Goal: Task Accomplishment & Management: Complete application form

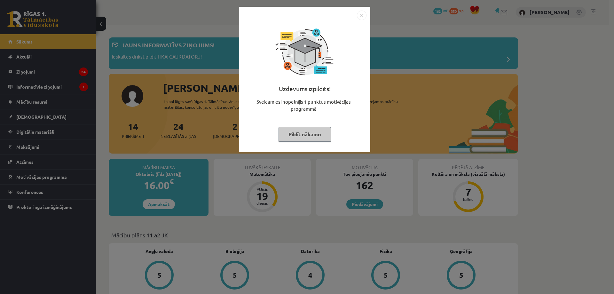
click at [296, 135] on button "Pildīt nākamo" at bounding box center [304, 134] width 52 height 15
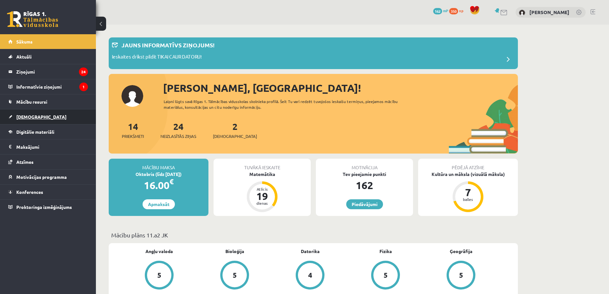
click at [33, 113] on link "[DEMOGRAPHIC_DATA]" at bounding box center [48, 116] width 80 height 15
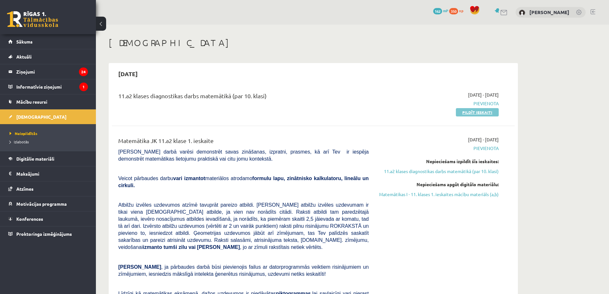
click at [467, 114] on link "Pildīt ieskaiti" at bounding box center [477, 112] width 43 height 8
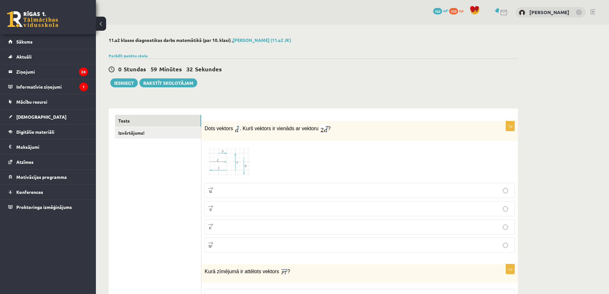
click at [239, 155] on img at bounding box center [229, 162] width 48 height 36
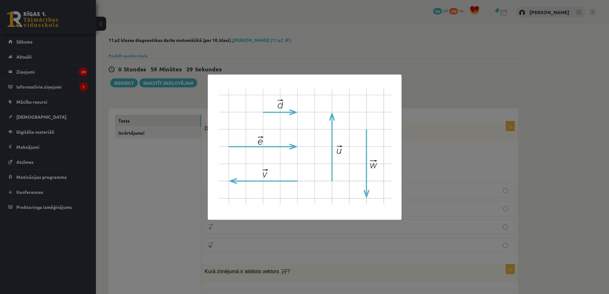
click at [378, 42] on div at bounding box center [304, 147] width 609 height 294
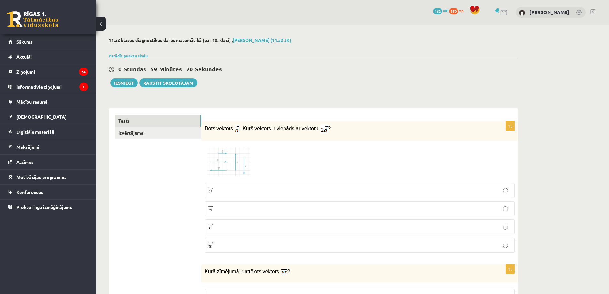
click at [242, 160] on img at bounding box center [229, 162] width 48 height 36
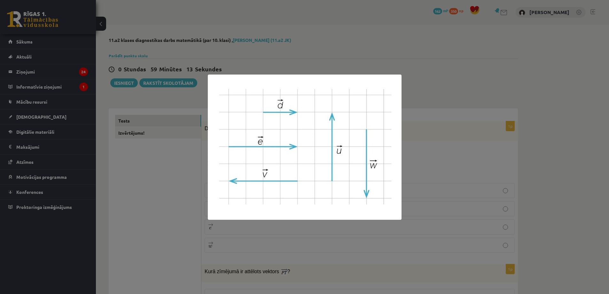
click at [295, 64] on div at bounding box center [304, 147] width 609 height 294
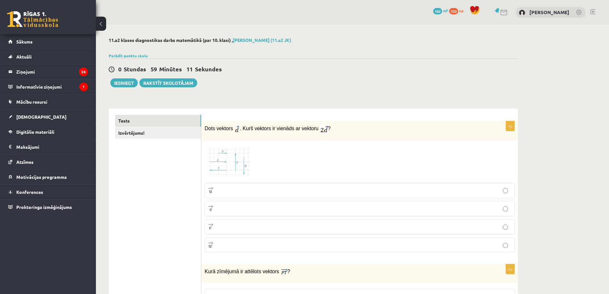
click at [222, 229] on p "→ e e →" at bounding box center [359, 227] width 303 height 8
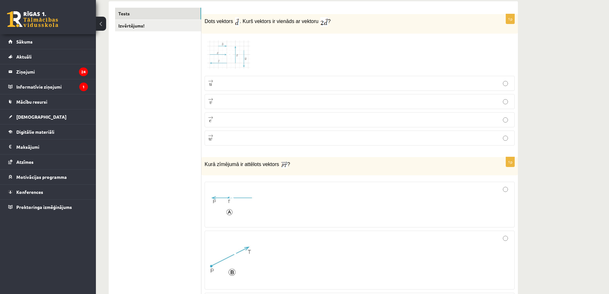
scroll to position [32, 0]
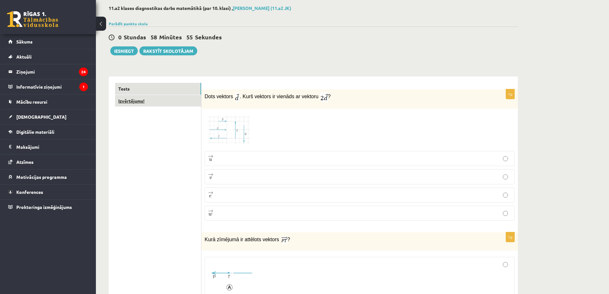
click at [144, 106] on link "Izvērtējums!" at bounding box center [158, 101] width 86 height 12
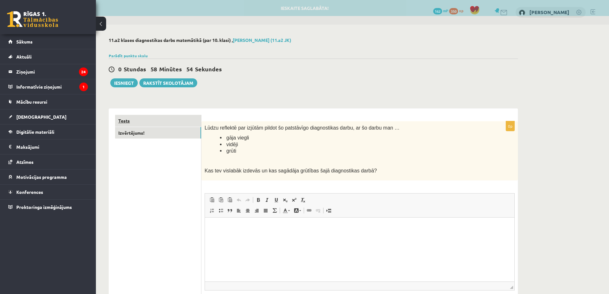
scroll to position [0, 0]
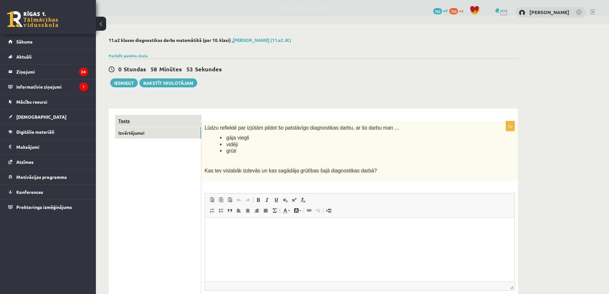
click at [140, 125] on link "Tests" at bounding box center [158, 121] width 86 height 12
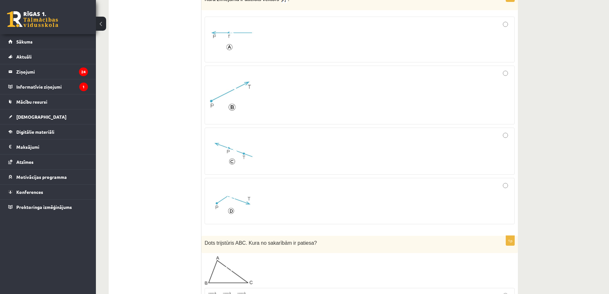
scroll to position [288, 0]
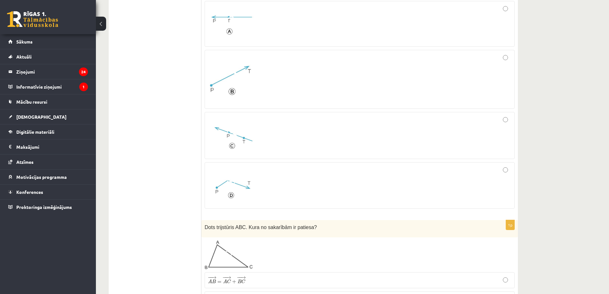
click at [229, 190] on img at bounding box center [232, 185] width 48 height 36
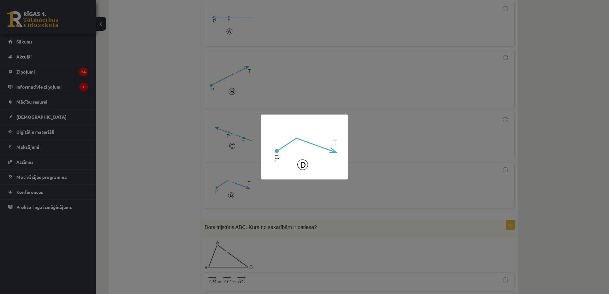
click at [229, 190] on div at bounding box center [304, 147] width 609 height 294
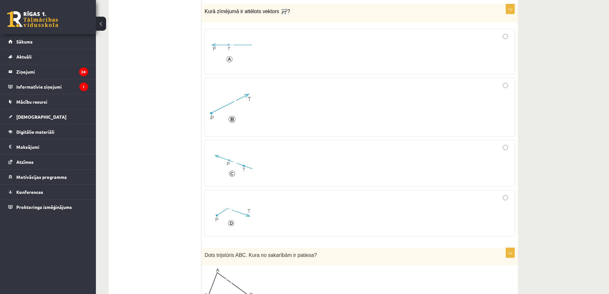
scroll to position [224, 0]
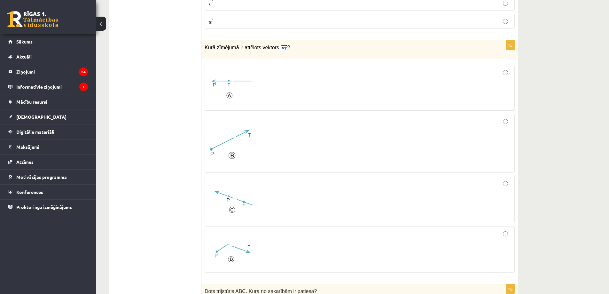
click at [233, 145] on img at bounding box center [232, 143] width 48 height 49
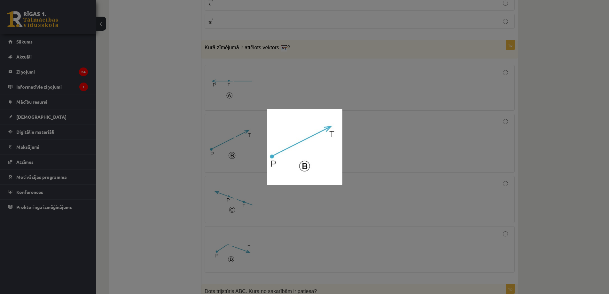
click at [151, 203] on div at bounding box center [304, 147] width 609 height 294
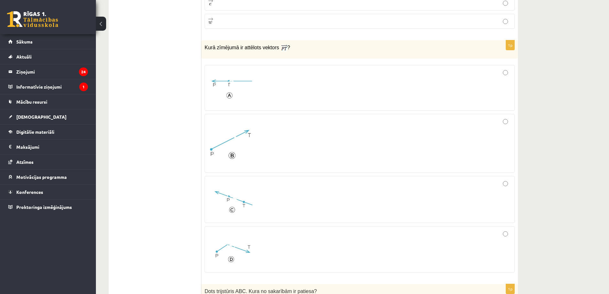
click at [231, 199] on span at bounding box center [232, 196] width 10 height 10
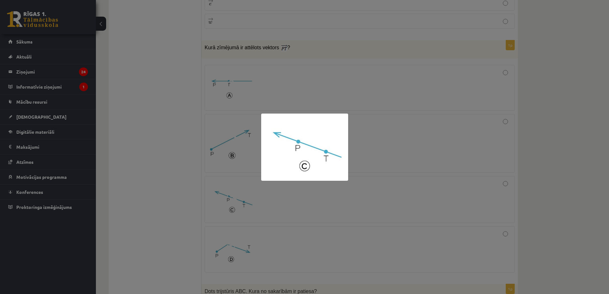
click at [140, 134] on div at bounding box center [304, 147] width 609 height 294
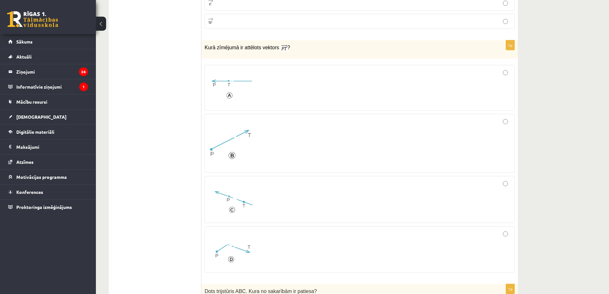
click at [256, 150] on img at bounding box center [232, 143] width 48 height 49
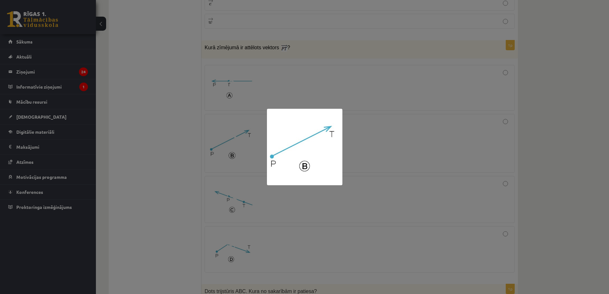
click at [171, 162] on div at bounding box center [304, 147] width 609 height 294
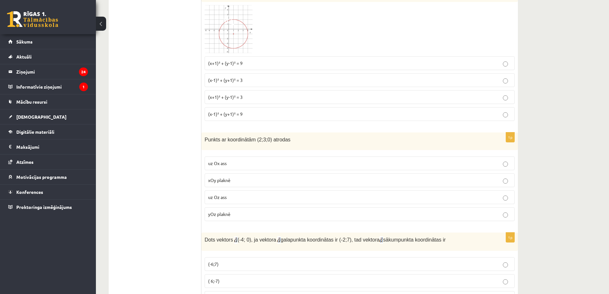
scroll to position [671, 0]
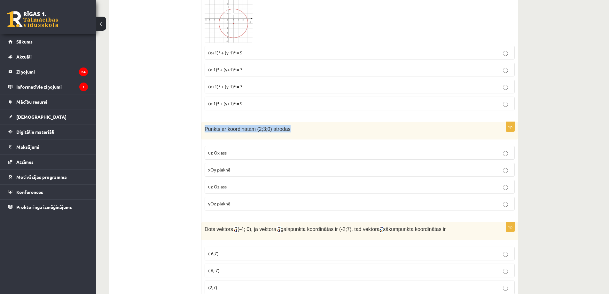
drag, startPoint x: 205, startPoint y: 131, endPoint x: 294, endPoint y: 131, distance: 89.2
click at [294, 131] on p "Punkts ar koordinātām (2;3;0) atrodas" at bounding box center [344, 128] width 278 height 7
copy span "Punkts ar koordinātām (2;3;0) atrodas"
drag, startPoint x: 205, startPoint y: 151, endPoint x: 240, endPoint y: 207, distance: 66.3
click at [240, 207] on fieldset "uz Ox ass xOy plaknē uz Oz ass yOz plaknē" at bounding box center [360, 178] width 310 height 70
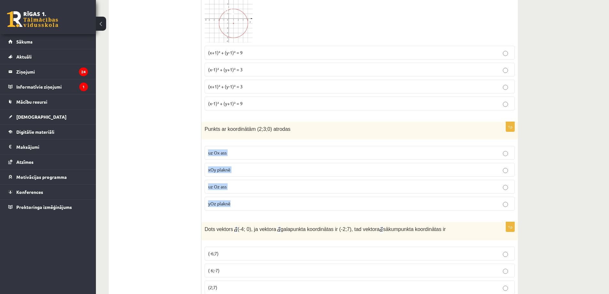
copy fieldset "uz Ox ass xOy plaknē uz Oz ass yOz plaknē"
click at [250, 173] on p "xOy plaknē" at bounding box center [359, 169] width 303 height 7
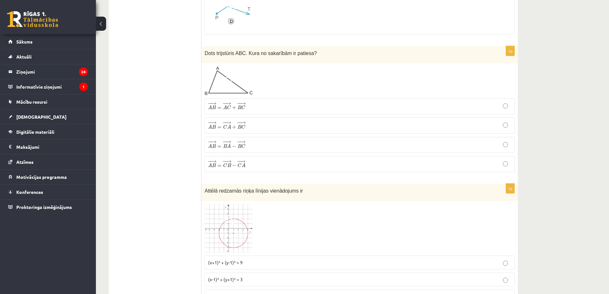
scroll to position [448, 0]
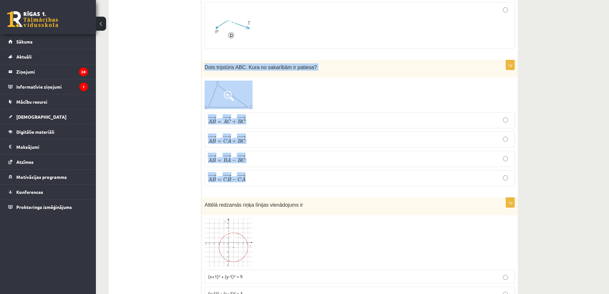
drag, startPoint x: 205, startPoint y: 68, endPoint x: 264, endPoint y: 173, distance: 119.5
click at [264, 173] on div "1p Dots trijstūris ABC. Kura no sakarībām ir patiesa? − − → A B = − − → A C + −…" at bounding box center [359, 125] width 317 height 131
copy div "Dots trijstūris ABC. Kura no sakarībām ir patiesa? − − → A B = − − → A C + − − …"
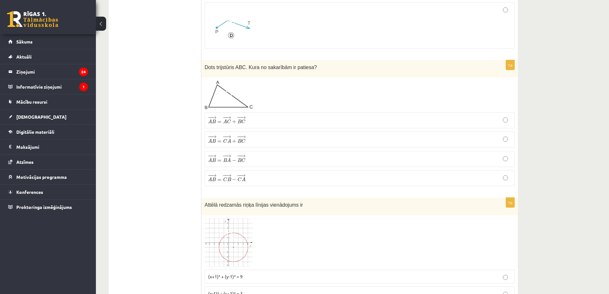
click at [230, 98] on span at bounding box center [229, 96] width 10 height 10
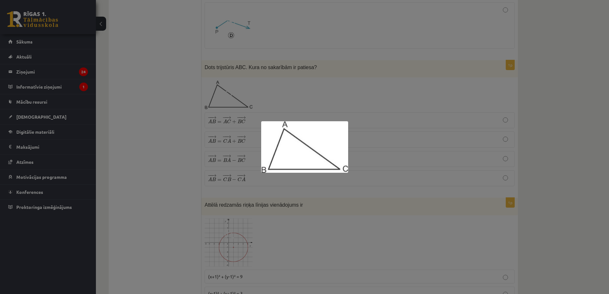
click at [155, 115] on div at bounding box center [304, 147] width 609 height 294
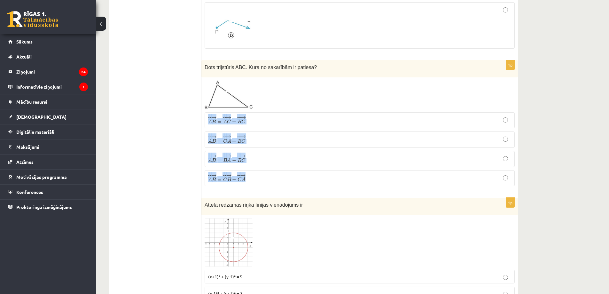
drag, startPoint x: 202, startPoint y: 117, endPoint x: 252, endPoint y: 176, distance: 77.3
click at [252, 176] on div "1p Dots trijstūris ABC. Kura no sakarībām ir patiesa? − − → A B = − − → A C + −…" at bounding box center [359, 125] width 317 height 131
copy fieldset "− − → A B = − − → A C + − − → B C A B → = A C → + B C → − − → A B = − − → C A +…"
click at [246, 183] on p "− − → A B = − − → C B − − − → C A A B → = C B → − C A →" at bounding box center [359, 178] width 303 height 9
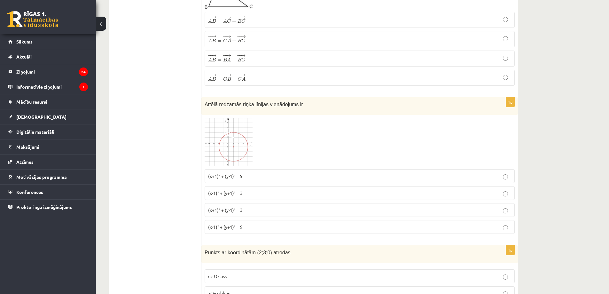
scroll to position [575, 0]
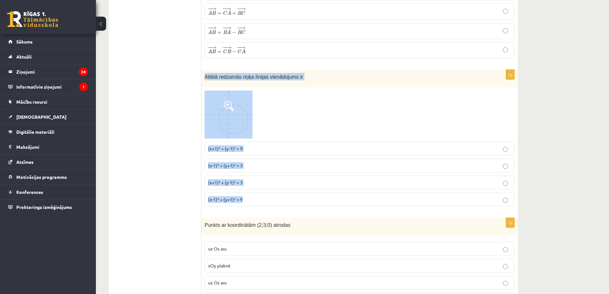
drag, startPoint x: 205, startPoint y: 78, endPoint x: 253, endPoint y: 200, distance: 131.4
click at [253, 200] on div "1p Attēlā redzamās riņķa līnijas vienādojums ir (x+1)² + (y-1)² = 9 (x-1)² + (y…" at bounding box center [359, 141] width 317 height 142
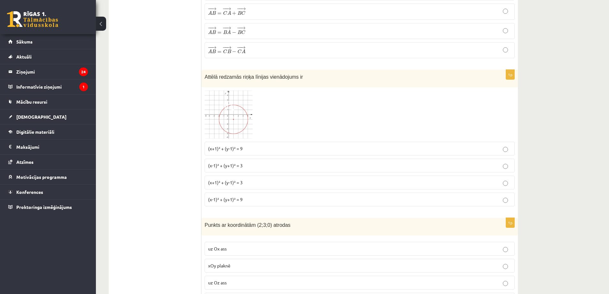
drag, startPoint x: 141, startPoint y: 121, endPoint x: 168, endPoint y: 109, distance: 29.3
drag, startPoint x: 203, startPoint y: 79, endPoint x: 300, endPoint y: 80, distance: 96.9
click at [300, 80] on div "Attēlā redzamās riņķa līnijas vienādojums ir" at bounding box center [359, 79] width 317 height 18
copy span "Attēlā redzamās riņķa līnijas vienādojums ir"
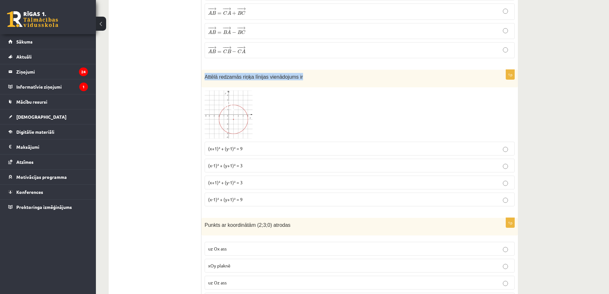
drag, startPoint x: 203, startPoint y: 151, endPoint x: 255, endPoint y: 166, distance: 54.1
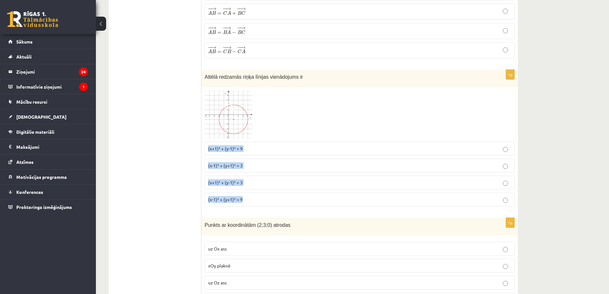
drag, startPoint x: 204, startPoint y: 144, endPoint x: 247, endPoint y: 200, distance: 70.6
click at [247, 200] on div "1p Attēlā redzamās riņķa līnijas vienādojums ir (x+1)² + (y-1)² = 9 (x-1)² + (y…" at bounding box center [359, 141] width 317 height 142
copy fieldset "(x+1)² + (y-1)² = 9 (x-1)² + (y+1)² = 3 (x+1)² + (y-1)² = 3 (x-1)² + (y+1)² = 9"
click at [253, 203] on p "(x-1)² + (y+1)² = 9" at bounding box center [359, 199] width 303 height 7
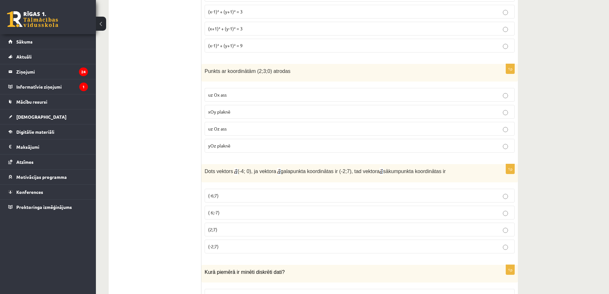
scroll to position [799, 0]
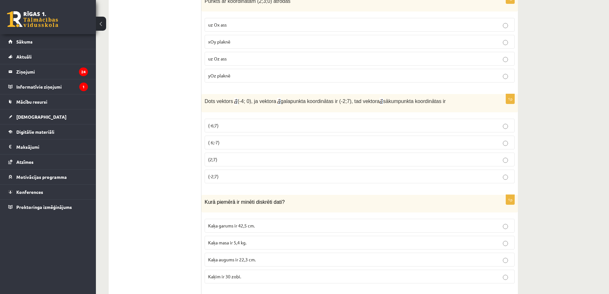
drag, startPoint x: 463, startPoint y: 103, endPoint x: 204, endPoint y: 104, distance: 258.3
click at [204, 104] on div "Dots vektors (-4; 0), ja vektora galapunkta koordinātas ir (-2;7), tad vektora …" at bounding box center [359, 103] width 317 height 19
copy p "Dots vektors (-4; 0), ja vektora galapunkta koordinātas ir (-2;7), tad vektora …"
click at [227, 160] on p "(2;7)" at bounding box center [359, 159] width 303 height 7
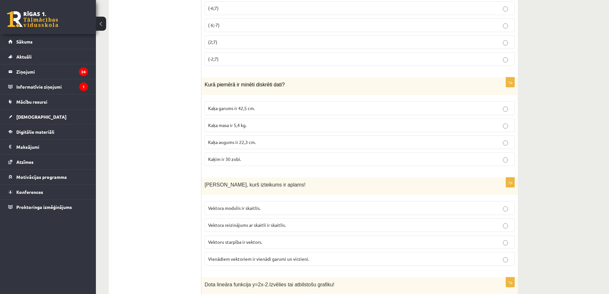
scroll to position [927, 0]
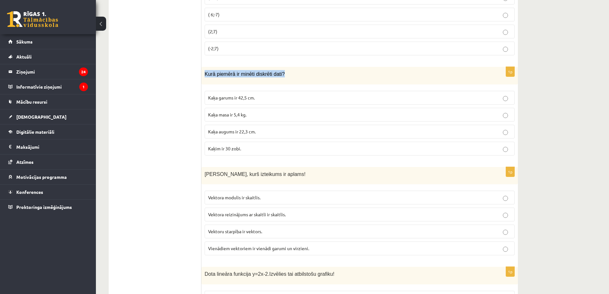
drag, startPoint x: 290, startPoint y: 76, endPoint x: 204, endPoint y: 73, distance: 86.7
click at [204, 73] on div "Kurā piemērā ir minēti diskrēti dati?" at bounding box center [359, 76] width 317 height 18
copy span "Kurā piemērā ir minēti diskrēti dati?"
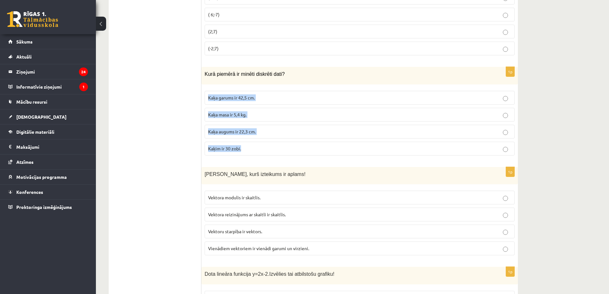
drag, startPoint x: 205, startPoint y: 91, endPoint x: 251, endPoint y: 151, distance: 75.7
click at [251, 151] on fieldset "Kaķa garums ir 42,5 cm. Kaķa masa ir 5,4 kg. Kaķa augums ir 22,3 cm. Kaķim ir 3…" at bounding box center [360, 123] width 310 height 70
copy fieldset "Kaķa garums ir 42,5 cm. Kaķa masa ir 5,4 kg. Kaķa augums ir 22,3 cm. Kaķim ir 3…"
click at [252, 151] on p "Kaķim ir 30 zobi." at bounding box center [359, 148] width 303 height 7
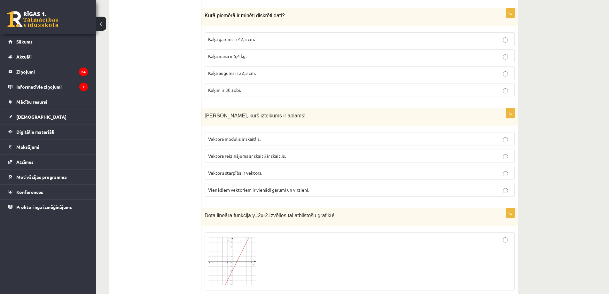
scroll to position [991, 0]
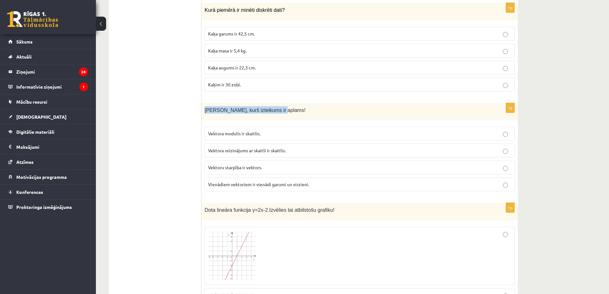
drag, startPoint x: 279, startPoint y: 114, endPoint x: 205, endPoint y: 114, distance: 73.5
click at [205, 114] on p "Nosaki, kurš izteikums ir aplams!" at bounding box center [344, 109] width 278 height 7
copy span "Nosaki, kurš izteikums ir aplams!"
drag, startPoint x: 197, startPoint y: 131, endPoint x: 276, endPoint y: 176, distance: 90.7
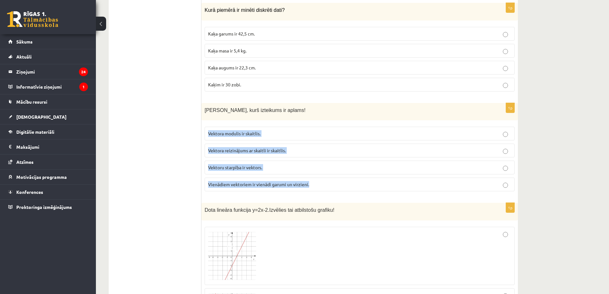
drag, startPoint x: 202, startPoint y: 129, endPoint x: 314, endPoint y: 197, distance: 131.2
click at [314, 197] on div "1p Nosaki, kurš izteikums ir aplams! Vektora modulis ir skaitlis. Vektora reizi…" at bounding box center [359, 150] width 317 height 94
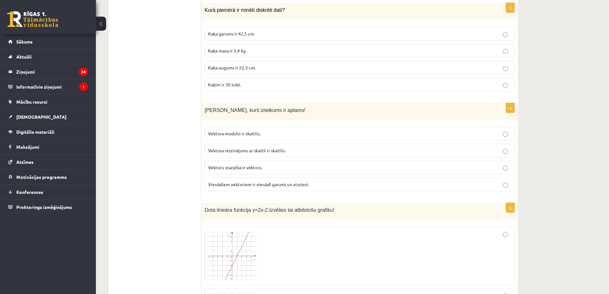
click at [287, 157] on label "Vektora reizinājums ar skaitli ir skaitlis." at bounding box center [360, 151] width 310 height 14
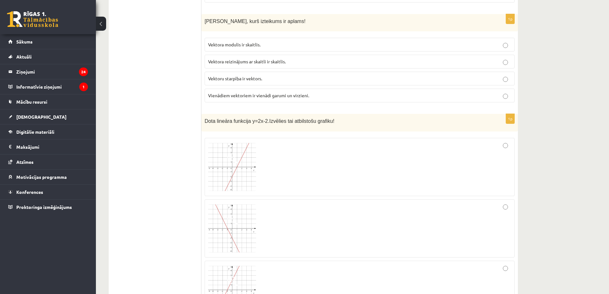
scroll to position [1104, 0]
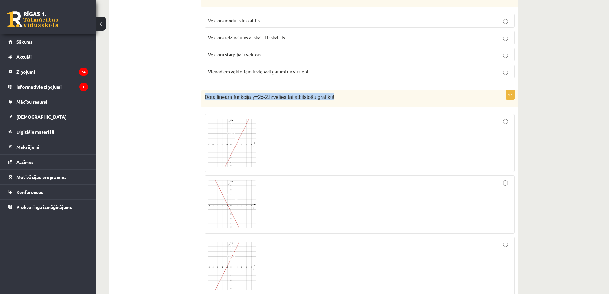
drag, startPoint x: 205, startPoint y: 98, endPoint x: 327, endPoint y: 108, distance: 122.5
click at [327, 107] on div "Dota lineāra funkcija y=2x-2. Izvēlies tai atbilstošu grafiku!" at bounding box center [359, 99] width 317 height 18
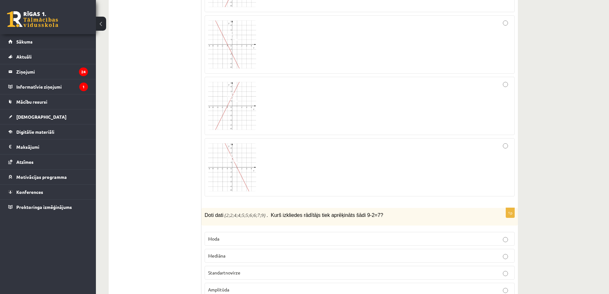
scroll to position [1360, 0]
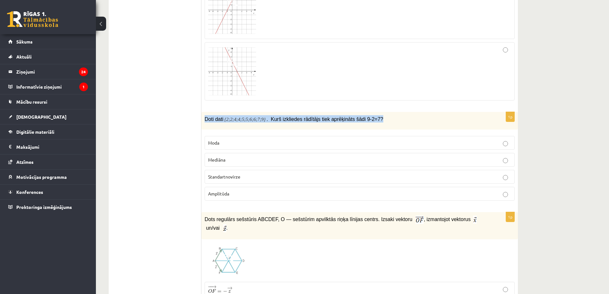
drag, startPoint x: 205, startPoint y: 122, endPoint x: 394, endPoint y: 122, distance: 189.6
click at [394, 122] on p "Doti dati {2;2;4;4;5;5;6;6;7;9} . Kurš izkliedes rādītājs tiek aprēķināts šādi …" at bounding box center [344, 118] width 278 height 7
drag, startPoint x: 177, startPoint y: 135, endPoint x: 204, endPoint y: 140, distance: 27.3
drag, startPoint x: 203, startPoint y: 145, endPoint x: 233, endPoint y: 168, distance: 37.9
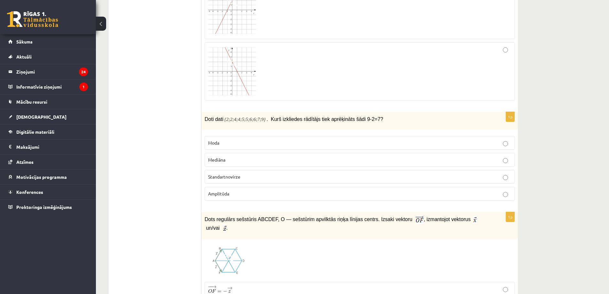
drag, startPoint x: 151, startPoint y: 160, endPoint x: 172, endPoint y: 157, distance: 22.0
drag, startPoint x: 203, startPoint y: 135, endPoint x: 233, endPoint y: 197, distance: 69.2
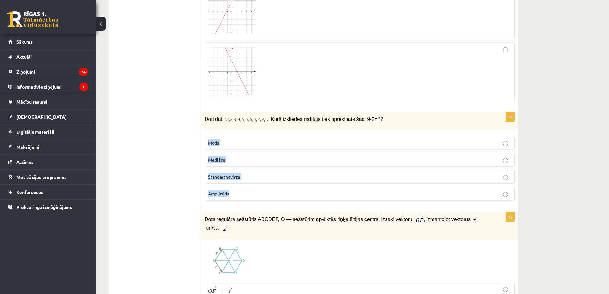
click at [233, 197] on div "1p Doti dati {2;2;4;4;5;5;6;6;7;9} . Kurš izkliedes rādītājs tiek aprēķināts šā…" at bounding box center [359, 159] width 317 height 94
click at [233, 194] on p "Amplitūda" at bounding box center [359, 193] width 303 height 7
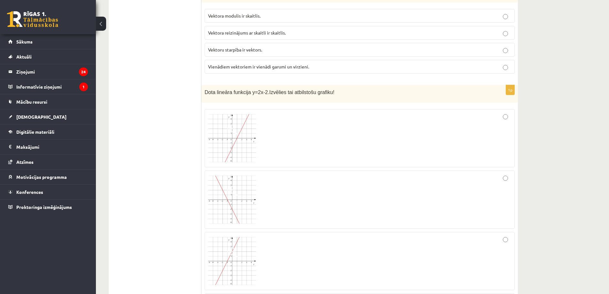
scroll to position [1104, 0]
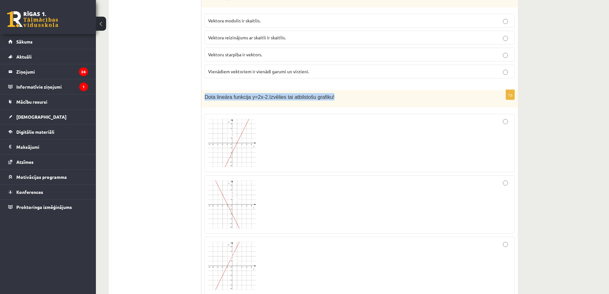
drag, startPoint x: 347, startPoint y: 99, endPoint x: 205, endPoint y: 98, distance: 142.3
click at [205, 98] on p "Dota lineāra funkcija y=2x-2. Izvēlies tai atbilstošu grafiku!" at bounding box center [344, 96] width 278 height 7
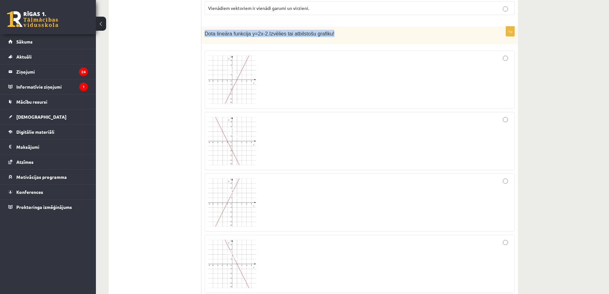
scroll to position [1168, 0]
click at [230, 85] on img at bounding box center [232, 79] width 48 height 48
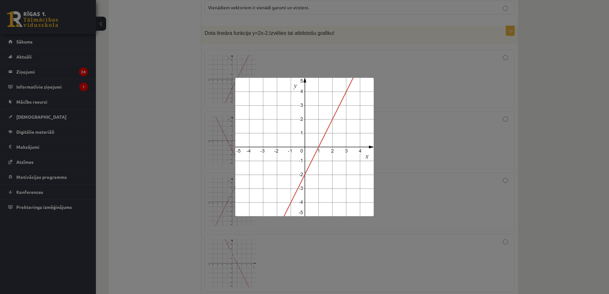
drag, startPoint x: 132, startPoint y: 151, endPoint x: 192, endPoint y: 154, distance: 60.8
click at [135, 151] on div at bounding box center [304, 147] width 609 height 294
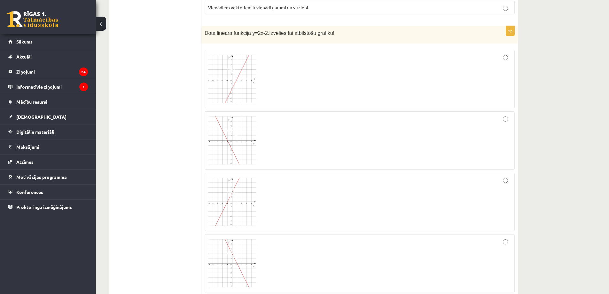
click at [223, 142] on img at bounding box center [232, 140] width 48 height 48
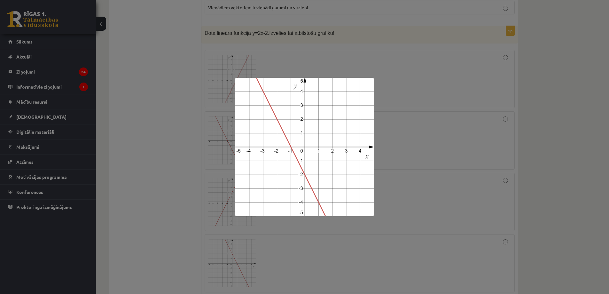
click at [183, 135] on div at bounding box center [304, 147] width 609 height 294
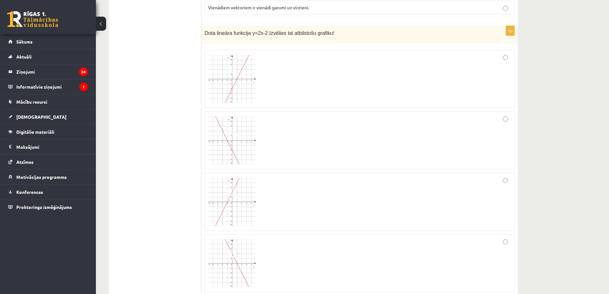
click at [240, 192] on img at bounding box center [232, 202] width 48 height 48
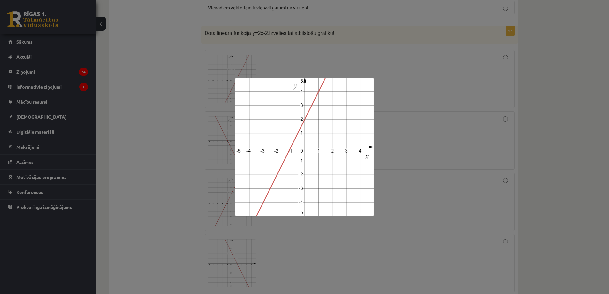
click at [179, 163] on div at bounding box center [304, 147] width 609 height 294
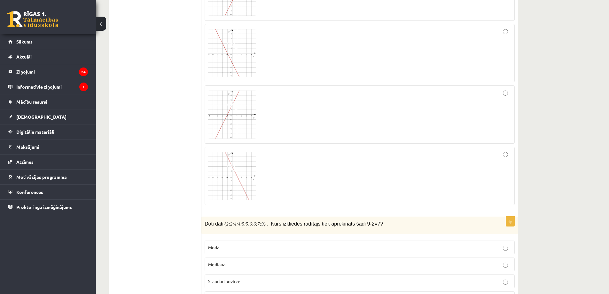
scroll to position [1264, 0]
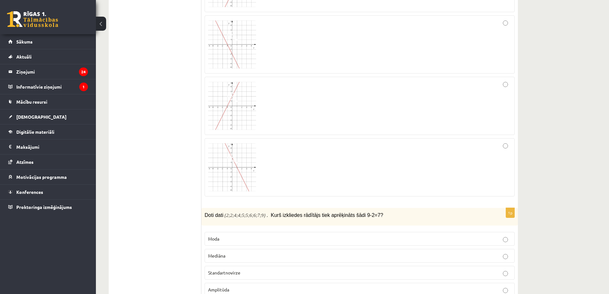
click at [232, 174] on img at bounding box center [232, 167] width 48 height 48
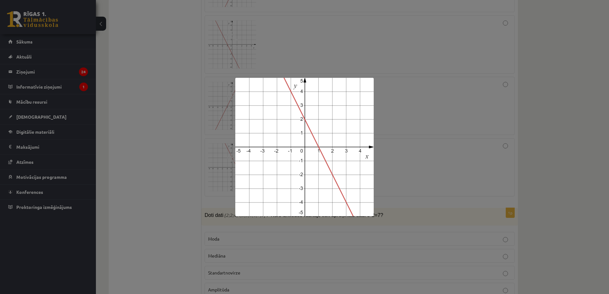
click at [180, 97] on div at bounding box center [304, 147] width 609 height 294
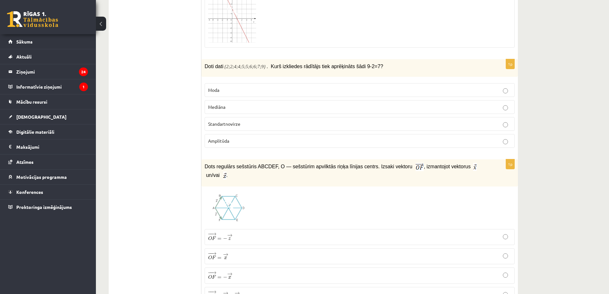
scroll to position [1424, 0]
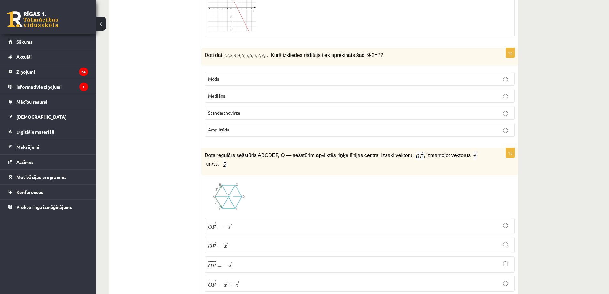
drag, startPoint x: 206, startPoint y: 157, endPoint x: 486, endPoint y: 156, distance: 280.7
click at [486, 156] on div "Dots regulārs sešstūris ABCDEF, O — sešstūrim apvilktās riņķa līnijas centrs. I…" at bounding box center [359, 161] width 317 height 27
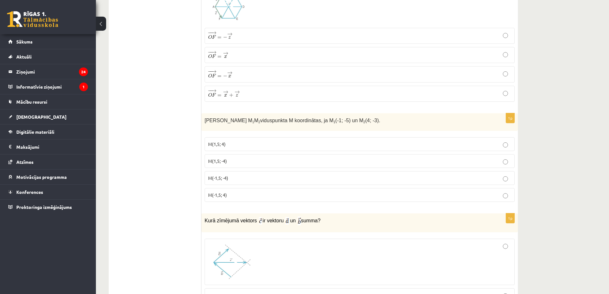
scroll to position [1616, 0]
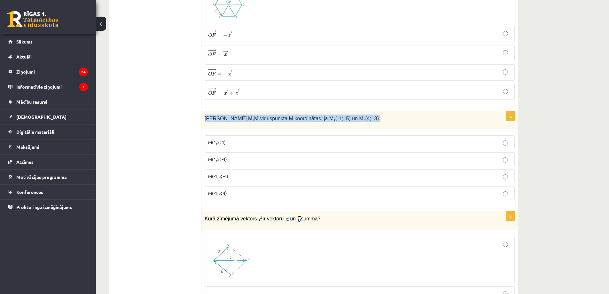
drag, startPoint x: 373, startPoint y: 114, endPoint x: 205, endPoint y: 112, distance: 167.9
click at [205, 114] on p "Nosaki nogriežņa M 1 M 2 viduspunkta M koordinātas, ja M 1 (-1; -5) un M 2 (4; …" at bounding box center [344, 117] width 278 height 7
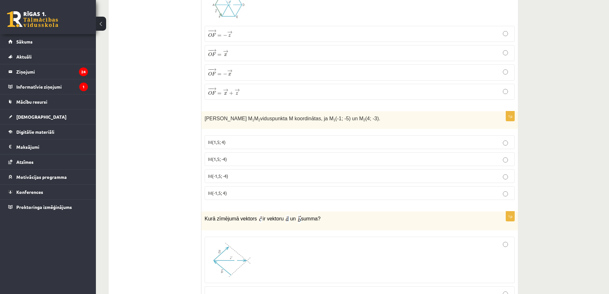
click at [169, 161] on ul "Tests Izvērtējums!" at bounding box center [158, 170] width 86 height 3342
click at [254, 156] on p "M(1,5; -4)" at bounding box center [359, 159] width 303 height 7
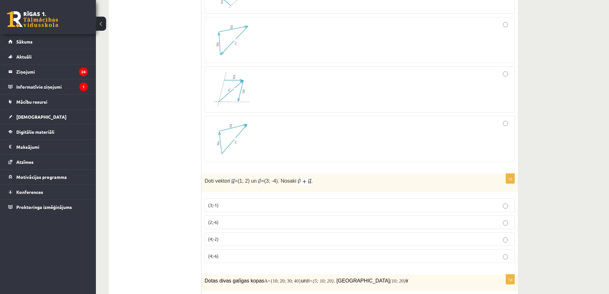
scroll to position [1935, 0]
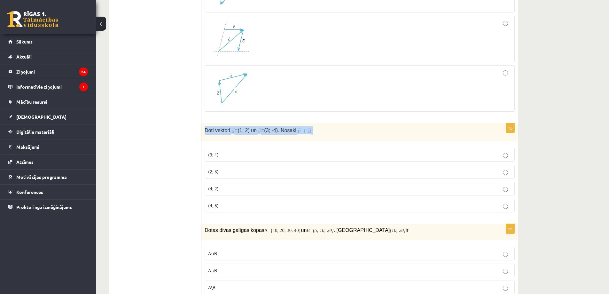
drag, startPoint x: 328, startPoint y: 125, endPoint x: 203, endPoint y: 126, distance: 125.0
click at [203, 126] on div "Doti vektori = (1; 2) un = (3; -4). Nosaki ." at bounding box center [359, 132] width 317 height 19
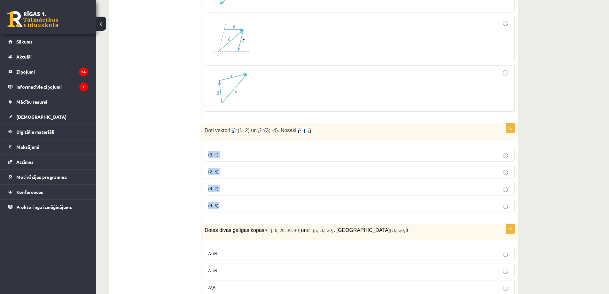
drag, startPoint x: 202, startPoint y: 141, endPoint x: 222, endPoint y: 198, distance: 60.0
click at [222, 198] on div "1p Doti vektori = (1; 2) un = (3; -4). Nosaki . (3;-1) (2;-6) (4;-2) (4;-6)" at bounding box center [359, 170] width 317 height 95
click at [247, 185] on p "(4;-2)" at bounding box center [359, 188] width 303 height 7
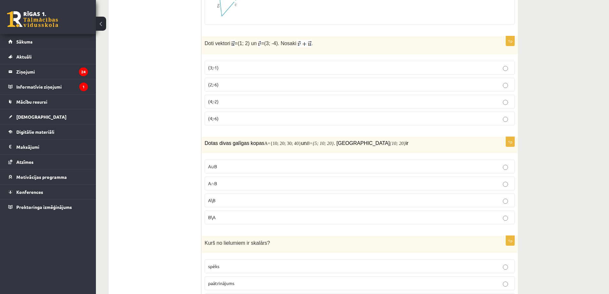
scroll to position [2031, 0]
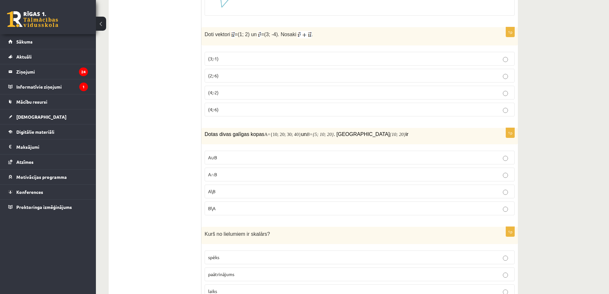
drag, startPoint x: 377, startPoint y: 127, endPoint x: 203, endPoint y: 128, distance: 174.2
click at [203, 128] on div "Dotas divas galīgas kopas A={10; 20; 30; 40} un B ={5; 10; 20} . Kopa {10; 20} …" at bounding box center [359, 136] width 317 height 16
drag, startPoint x: 203, startPoint y: 145, endPoint x: 223, endPoint y: 208, distance: 66.3
click at [223, 208] on div "1p Dotas divas galīgas kopas A={10; 20; 30; 40} un B ={5; 10; 20} . Kopa {10; 2…" at bounding box center [359, 174] width 317 height 92
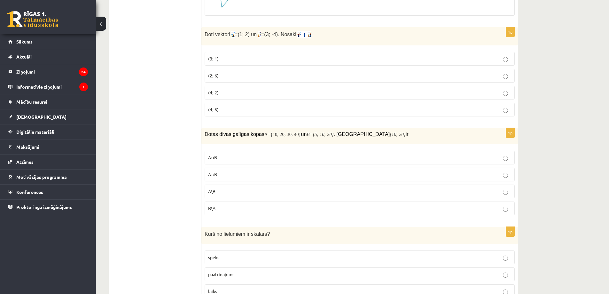
click at [242, 171] on p "A∩B" at bounding box center [359, 174] width 303 height 7
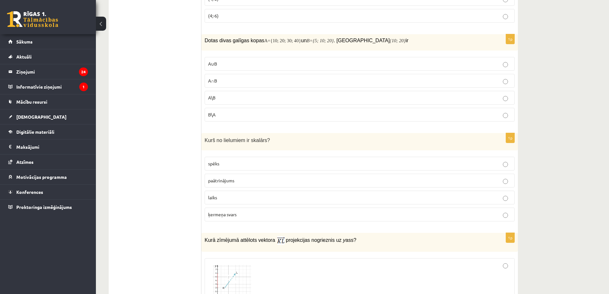
scroll to position [2127, 0]
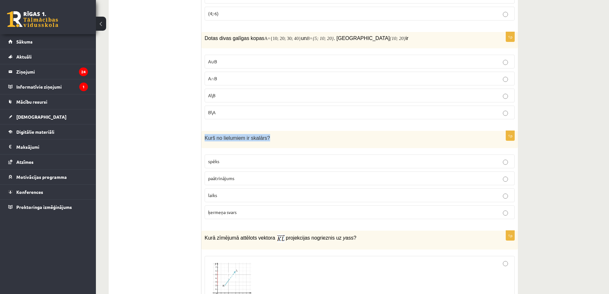
drag, startPoint x: 213, startPoint y: 134, endPoint x: 264, endPoint y: 129, distance: 51.4
click at [264, 131] on div "Kurš no lielumiem ir skalārs?" at bounding box center [359, 140] width 317 height 18
drag, startPoint x: 203, startPoint y: 146, endPoint x: 247, endPoint y: 206, distance: 73.7
click at [247, 206] on div "1p Kurš no lielumiem ir skalārs? spēks paātrinājums laiks ķermeņa svars" at bounding box center [359, 178] width 317 height 94
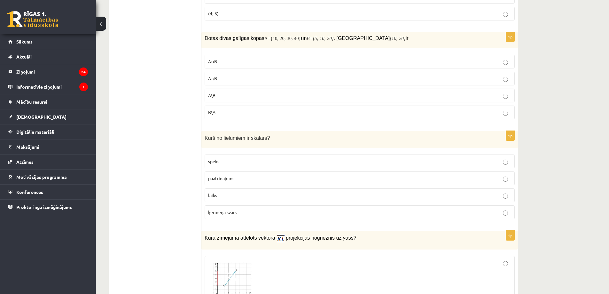
click at [231, 192] on p "laiks" at bounding box center [359, 195] width 303 height 7
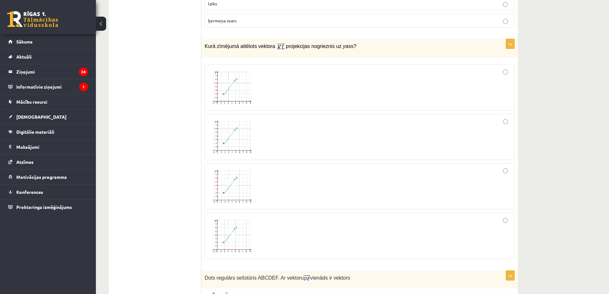
scroll to position [2319, 0]
click at [238, 87] on img at bounding box center [232, 87] width 48 height 36
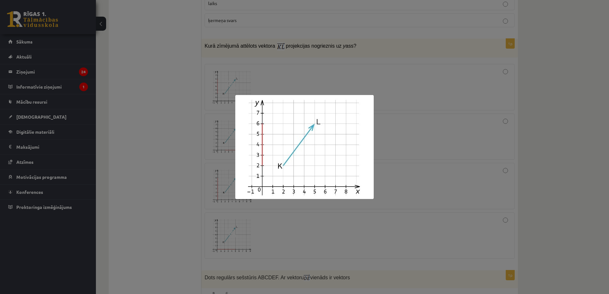
click at [176, 149] on div at bounding box center [304, 147] width 609 height 294
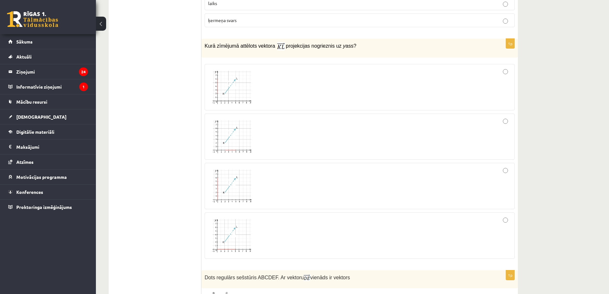
click at [232, 129] on span at bounding box center [232, 134] width 10 height 10
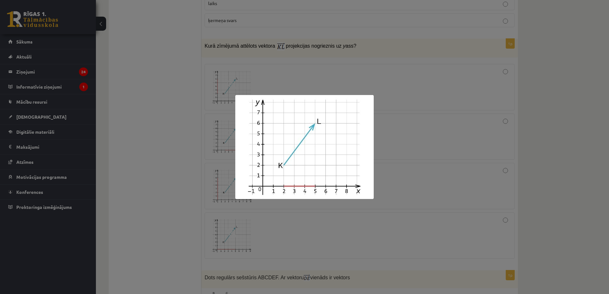
click at [177, 166] on div at bounding box center [304, 147] width 609 height 294
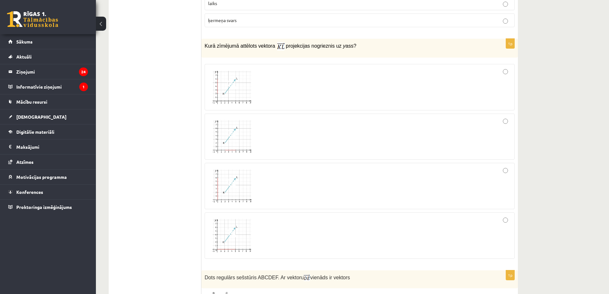
click at [233, 84] on span at bounding box center [232, 84] width 10 height 10
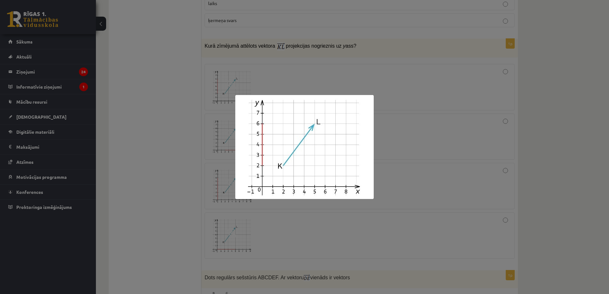
drag, startPoint x: 161, startPoint y: 157, endPoint x: 208, endPoint y: 157, distance: 46.7
click at [163, 157] on div at bounding box center [304, 147] width 609 height 294
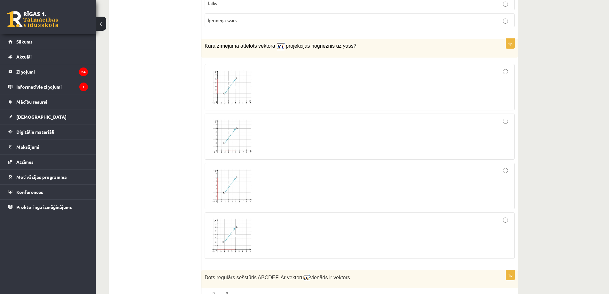
click at [229, 168] on img at bounding box center [232, 186] width 48 height 36
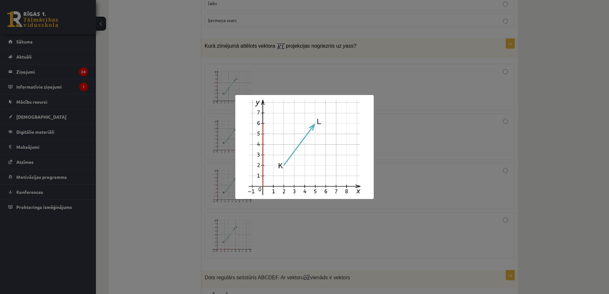
click at [152, 162] on div at bounding box center [304, 147] width 609 height 294
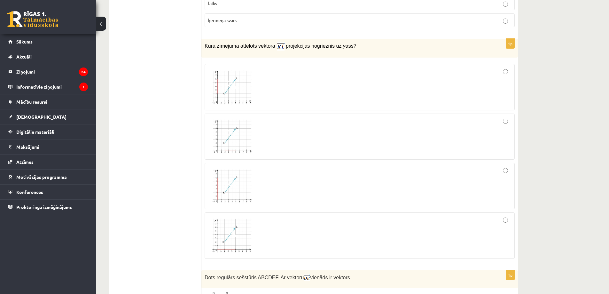
click at [235, 84] on span at bounding box center [232, 84] width 10 height 10
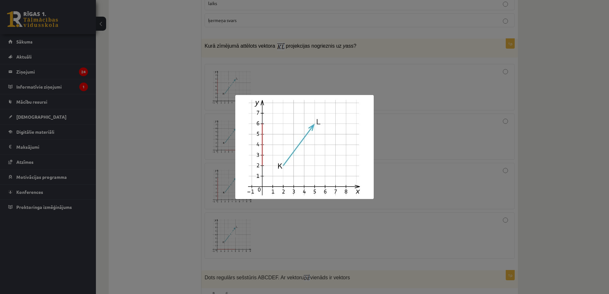
click at [169, 135] on div at bounding box center [304, 147] width 609 height 294
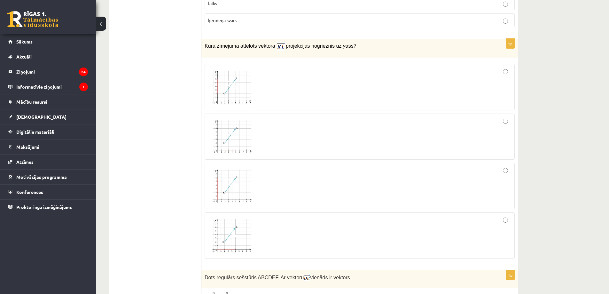
click at [219, 79] on img at bounding box center [232, 87] width 48 height 36
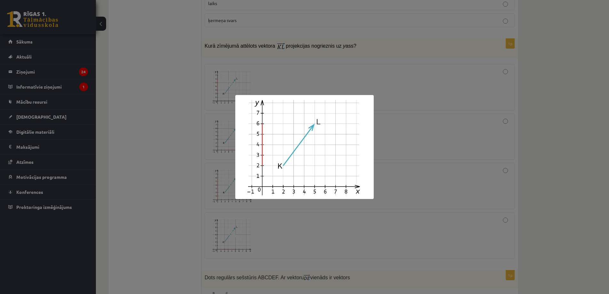
click at [166, 90] on div at bounding box center [304, 147] width 609 height 294
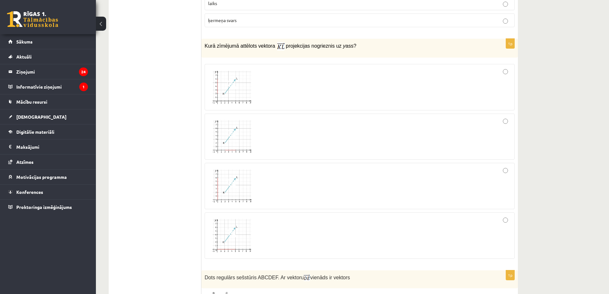
click at [244, 126] on img at bounding box center [232, 137] width 48 height 36
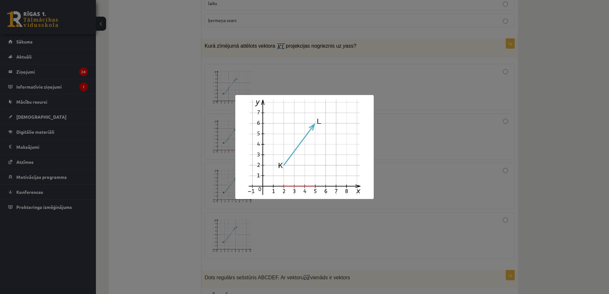
click at [164, 158] on div at bounding box center [304, 147] width 609 height 294
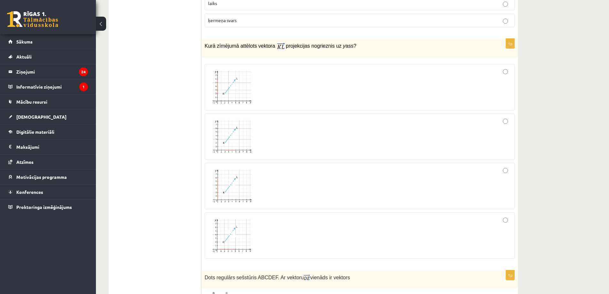
click at [231, 182] on span at bounding box center [232, 183] width 10 height 10
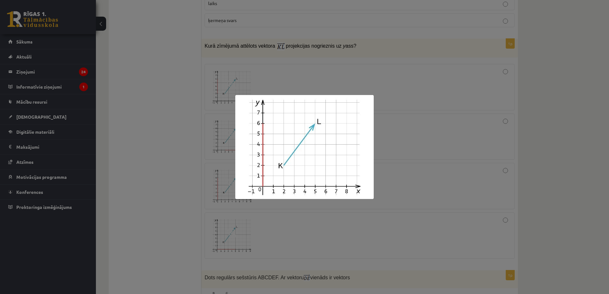
click at [168, 158] on div at bounding box center [304, 147] width 609 height 294
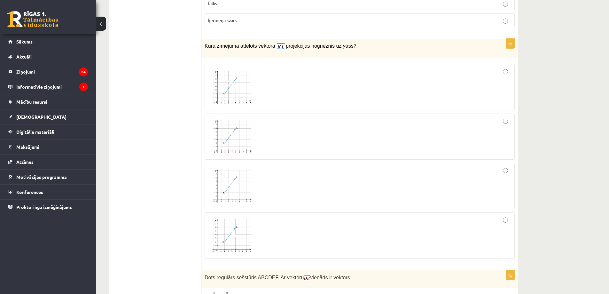
click at [231, 217] on img at bounding box center [232, 235] width 48 height 36
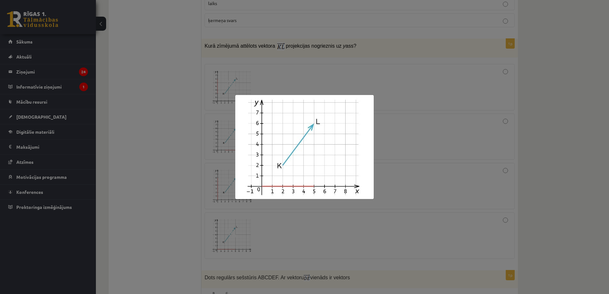
click at [184, 164] on div at bounding box center [304, 147] width 609 height 294
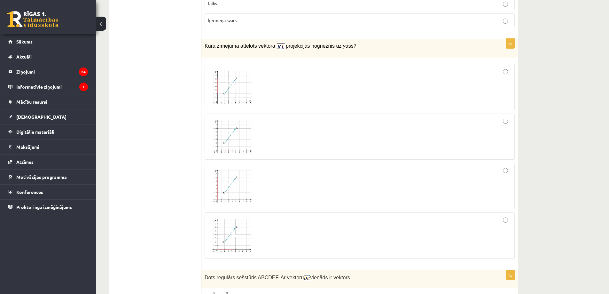
drag, startPoint x: 359, startPoint y: 41, endPoint x: 206, endPoint y: 40, distance: 152.8
click at [206, 42] on p "Kurā zīmējumā attēlots vektora ﻿ projekcijas nogrieznis uz y ass?" at bounding box center [344, 46] width 278 height 9
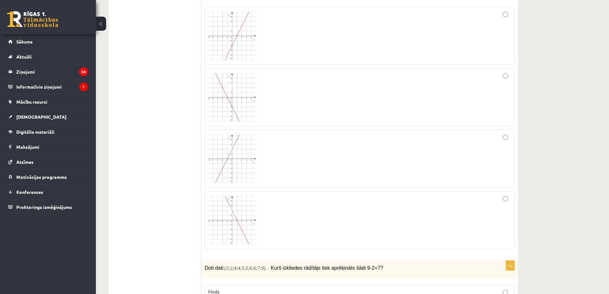
scroll to position [1200, 0]
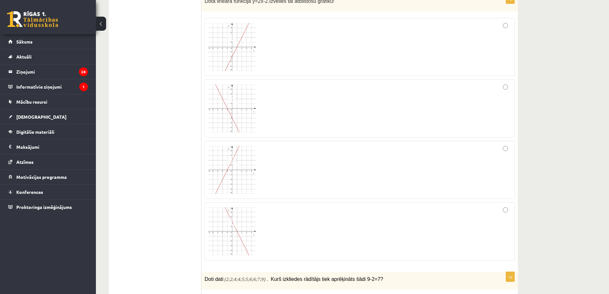
click at [235, 57] on img at bounding box center [232, 47] width 48 height 48
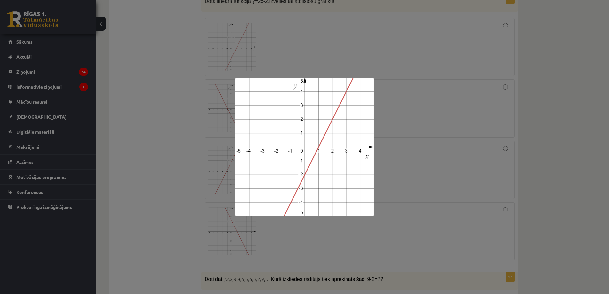
click at [178, 102] on div at bounding box center [304, 147] width 609 height 294
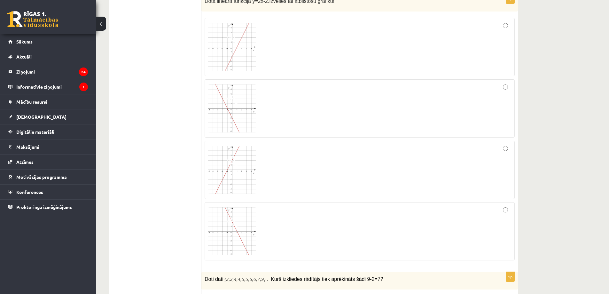
click at [239, 175] on img at bounding box center [232, 170] width 48 height 48
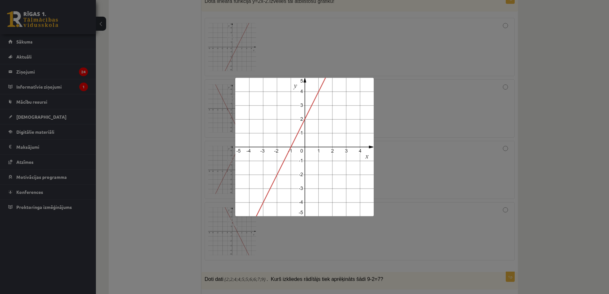
click at [161, 156] on div at bounding box center [304, 147] width 609 height 294
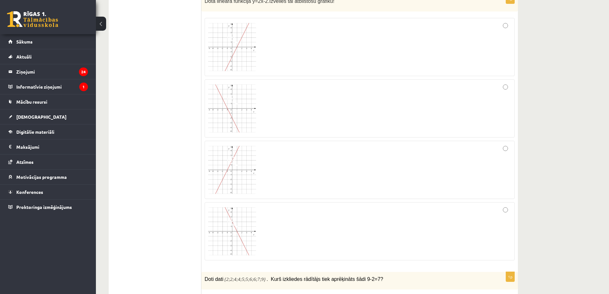
click at [236, 61] on img at bounding box center [232, 47] width 48 height 48
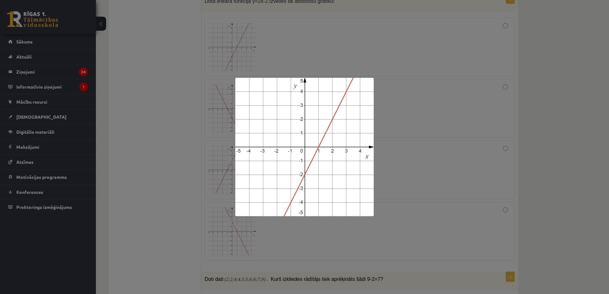
click at [186, 126] on div at bounding box center [304, 147] width 609 height 294
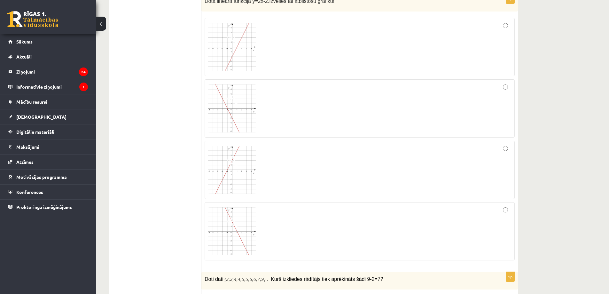
click at [244, 166] on img at bounding box center [232, 170] width 48 height 48
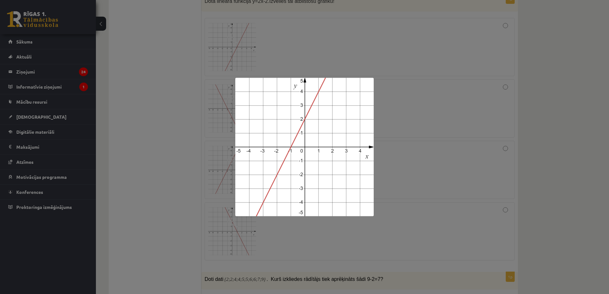
click at [382, 118] on div at bounding box center [304, 147] width 609 height 294
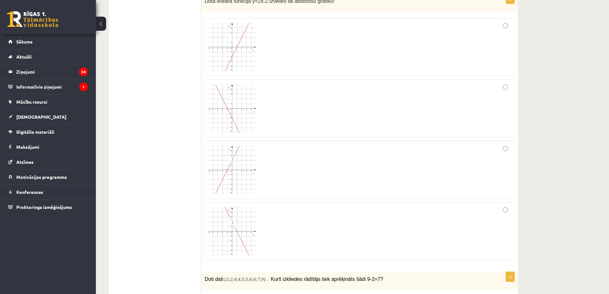
click at [243, 170] on img at bounding box center [232, 170] width 48 height 48
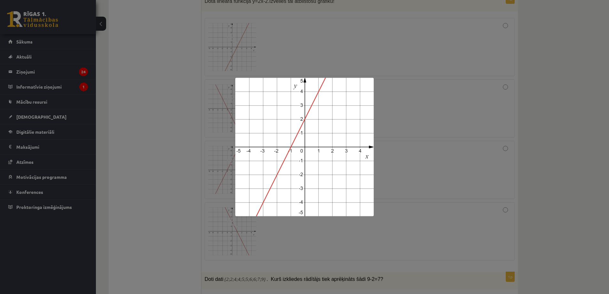
click at [472, 131] on div at bounding box center [304, 147] width 609 height 294
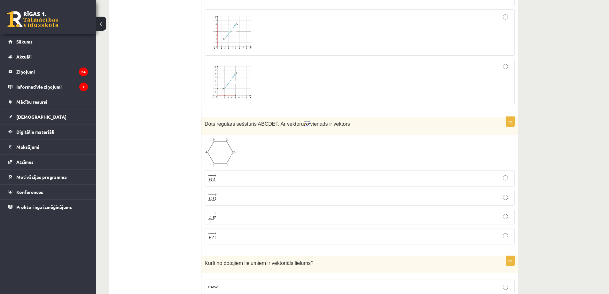
scroll to position [2479, 0]
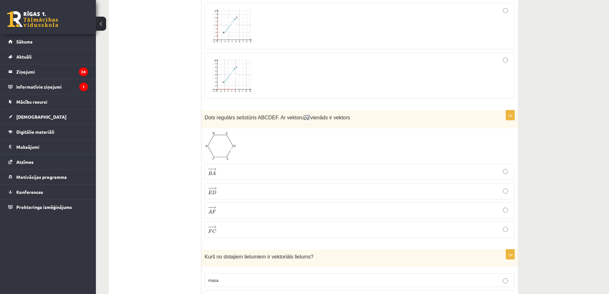
drag, startPoint x: 349, startPoint y: 112, endPoint x: 191, endPoint y: 108, distance: 158.0
drag, startPoint x: 153, startPoint y: 127, endPoint x: 178, endPoint y: 126, distance: 25.0
click at [240, 110] on div "Dots regulārs sešstūris ABCDEF. Ar vektoru vienāds ir vektors" at bounding box center [359, 119] width 317 height 18
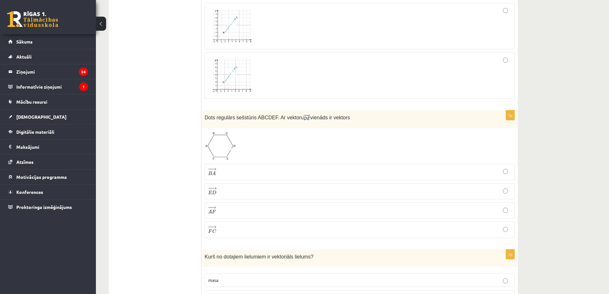
click at [358, 115] on p "Dots regulārs sešstūris ABCDEF. Ar vektoru vienāds ir vektors" at bounding box center [344, 118] width 278 height 8
click at [338, 110] on div "Dots regulārs sešstūris ABCDEF. Ar vektoru vienāds ir vektors" at bounding box center [359, 119] width 317 height 18
drag, startPoint x: 344, startPoint y: 111, endPoint x: 205, endPoint y: 111, distance: 139.1
click at [205, 114] on p "Dots regulārs sešstūris ABCDEF. Ar vektoru vienāds ir vektors" at bounding box center [344, 118] width 278 height 8
click at [224, 131] on img at bounding box center [220, 145] width 31 height 29
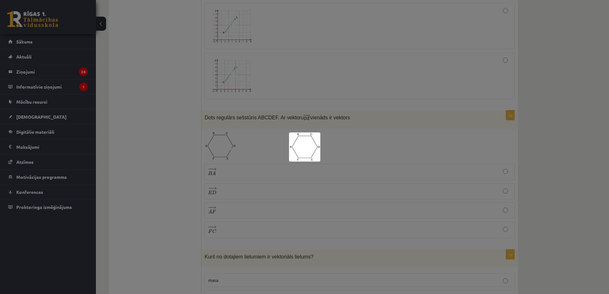
click at [131, 159] on div at bounding box center [304, 147] width 609 height 294
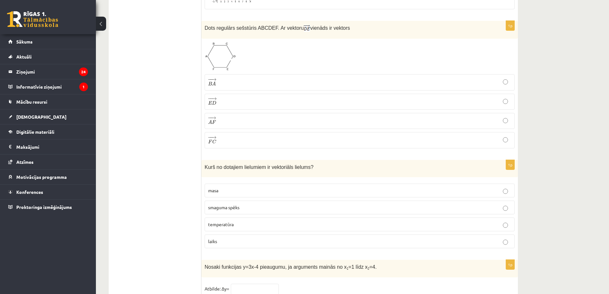
scroll to position [2607, 0]
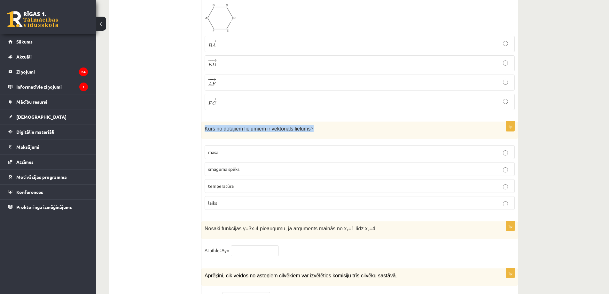
drag, startPoint x: 314, startPoint y: 124, endPoint x: 206, endPoint y: 125, distance: 107.8
click at [206, 125] on p "Kurš no dotajiem lielumiem ir vektoriāls lielums?" at bounding box center [344, 128] width 278 height 7
drag, startPoint x: 188, startPoint y: 141, endPoint x: 205, endPoint y: 136, distance: 17.4
drag, startPoint x: 206, startPoint y: 145, endPoint x: 231, endPoint y: 201, distance: 61.7
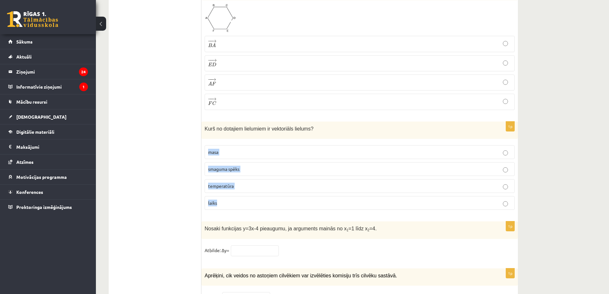
click at [230, 201] on div "1p Kurš no dotajiem lielumiem ir vektoriāls lielums? masa smaguma spēks tempera…" at bounding box center [359, 168] width 317 height 94
click at [283, 167] on p "smaguma spēks" at bounding box center [359, 169] width 303 height 7
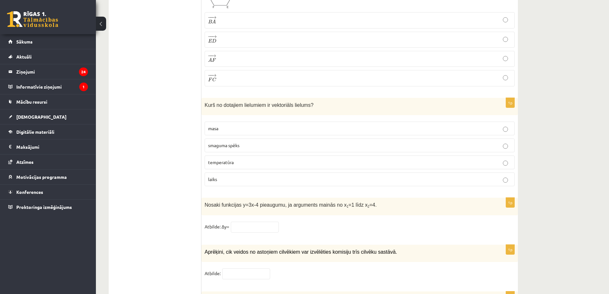
scroll to position [2671, 0]
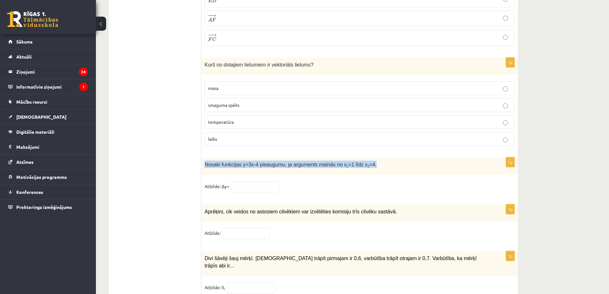
drag, startPoint x: 366, startPoint y: 159, endPoint x: 205, endPoint y: 160, distance: 161.5
click at [205, 160] on p "Nosaki funkcijas y=3x-4 pieaugumu, ja arguments mainās no x 1 =1 līdz x 2 =4." at bounding box center [344, 163] width 278 height 7
click at [251, 181] on input "text" at bounding box center [255, 186] width 48 height 11
type input "*"
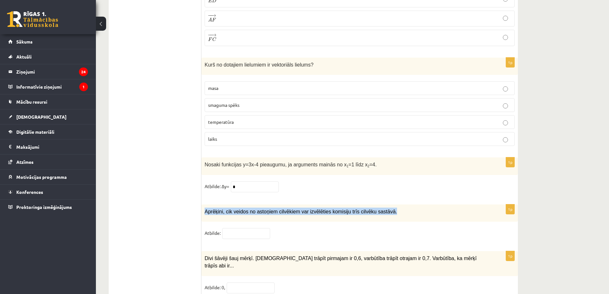
drag, startPoint x: 387, startPoint y: 209, endPoint x: 205, endPoint y: 216, distance: 182.7
click at [205, 216] on div "Aprēķini, cik veidos no astoņiem cilvēkiem var izvēlēties komisiju trīs cilvēku…" at bounding box center [359, 213] width 317 height 18
click at [244, 230] on input "text" at bounding box center [246, 233] width 48 height 11
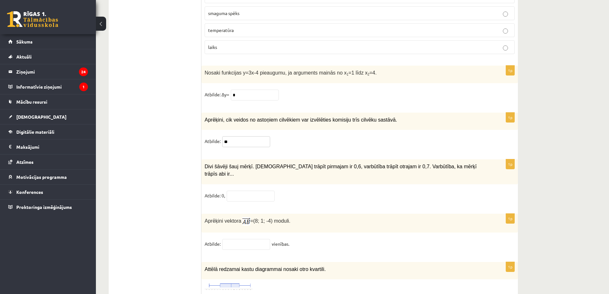
scroll to position [2767, 0]
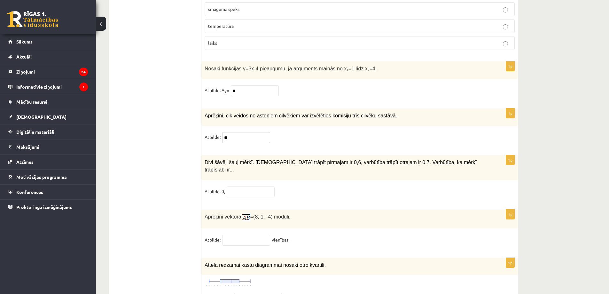
type input "**"
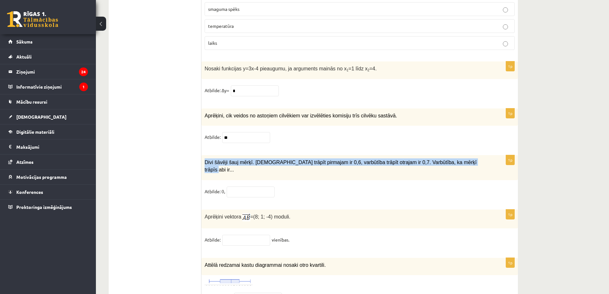
drag, startPoint x: 469, startPoint y: 158, endPoint x: 205, endPoint y: 165, distance: 264.2
click at [205, 165] on div "Divi šāvēji šauj mērķī. Varbūtība trāpīt pirmajam ir 0,6, varbūtība trāpīt otra…" at bounding box center [359, 167] width 317 height 25
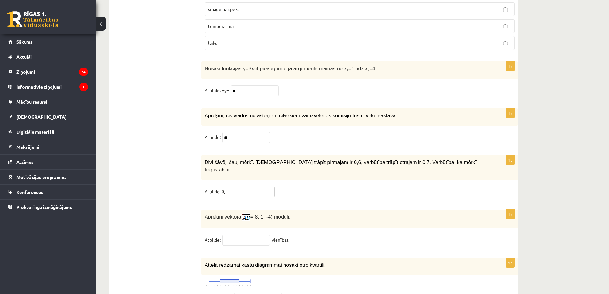
click at [257, 186] on input "text" at bounding box center [251, 191] width 48 height 11
type input "**"
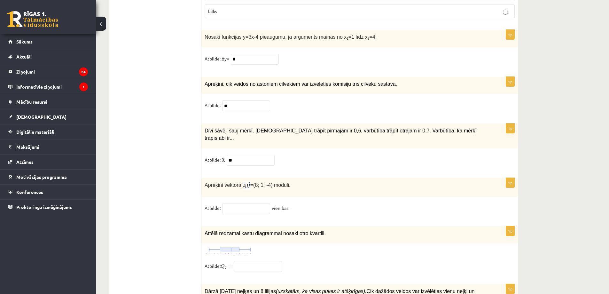
scroll to position [2798, 0]
click at [246, 203] on input "text" at bounding box center [246, 208] width 48 height 11
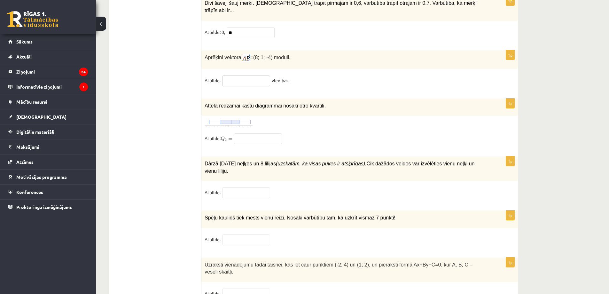
scroll to position [2926, 0]
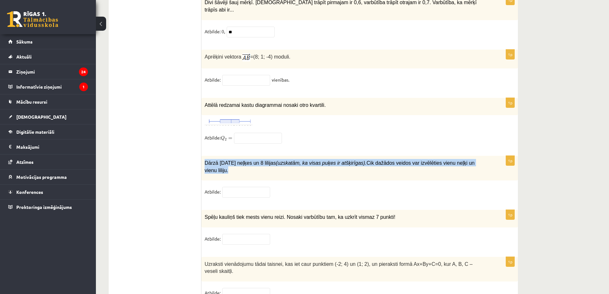
drag, startPoint x: 205, startPoint y: 154, endPoint x: 486, endPoint y: 156, distance: 281.4
click at [486, 156] on div "Dārzā aug 10 neļķes un 8 lilijas (uzskatām, ka visas puķes ir atšķirīgas). Cik …" at bounding box center [359, 168] width 317 height 25
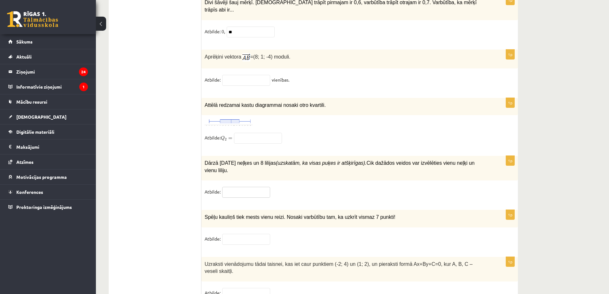
click at [231, 187] on input "text" at bounding box center [246, 192] width 48 height 11
type input "**"
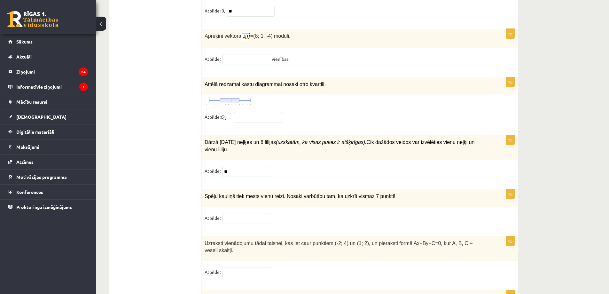
scroll to position [2958, 0]
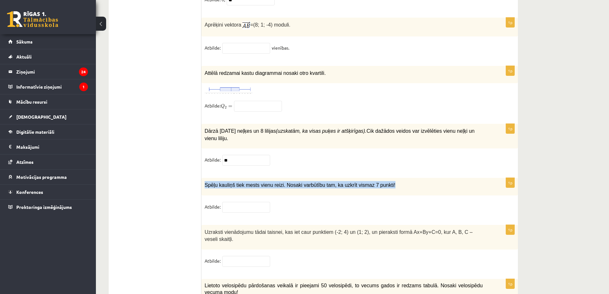
drag, startPoint x: 384, startPoint y: 168, endPoint x: 204, endPoint y: 168, distance: 179.7
click at [204, 178] on div "Spēļu kauliņš tiek mests vienu reizi. Nosaki varbūtību tam, ka uzkrīt vismaz 7 …" at bounding box center [359, 187] width 317 height 18
click at [254, 202] on input "text" at bounding box center [246, 207] width 48 height 11
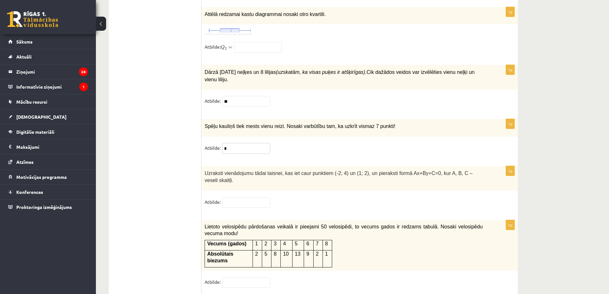
scroll to position [3022, 0]
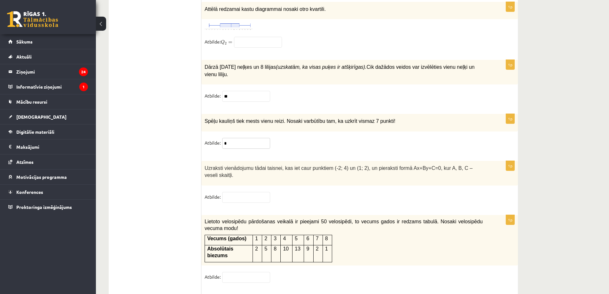
type input "*"
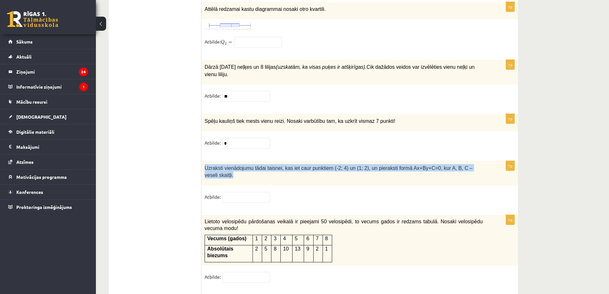
drag, startPoint x: 205, startPoint y: 153, endPoint x: 481, endPoint y: 153, distance: 275.6
click at [479, 164] on p "Uzraksti vienādojumu tādai taisnei, kas iet caur punktiem (-2; 4) un (1; 2), un…" at bounding box center [344, 171] width 278 height 14
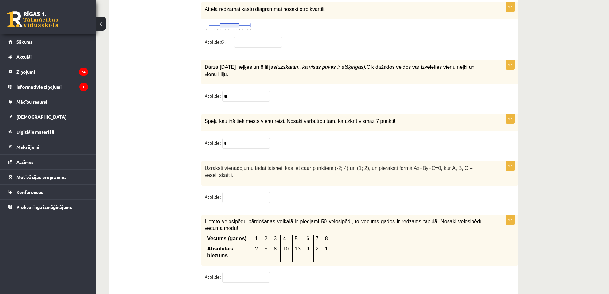
click at [309, 165] on div "1p Uzraksti vienādojumu tādai taisnei, kas iet caur punktiem (-2; 4) un (1; 2),…" at bounding box center [359, 185] width 317 height 48
click at [241, 192] on input "text" at bounding box center [246, 197] width 48 height 11
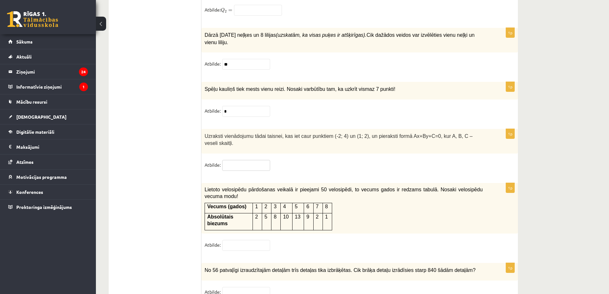
scroll to position [3086, 0]
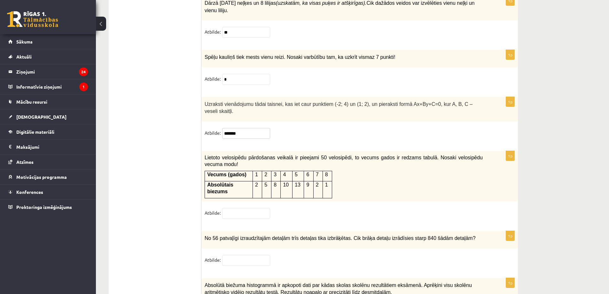
drag, startPoint x: 236, startPoint y: 113, endPoint x: 243, endPoint y: 115, distance: 7.7
click at [237, 128] on input "*******" at bounding box center [246, 133] width 48 height 11
click at [263, 128] on input "*********" at bounding box center [246, 133] width 48 height 11
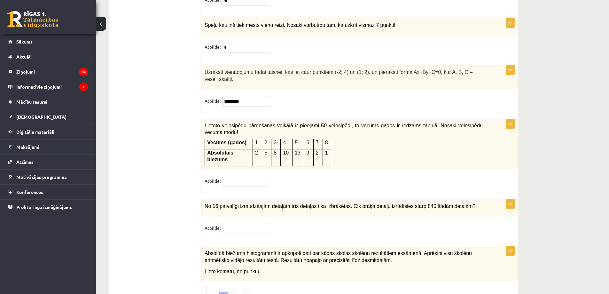
type input "*********"
drag, startPoint x: 296, startPoint y: 116, endPoint x: 300, endPoint y: 115, distance: 4.2
click at [300, 139] on p "5" at bounding box center [298, 142] width 7 height 7
click at [410, 124] on div "Lietoto velosipēdu pārdošanas veikalā ir pieejami 50 velosipēdi, to vecums gado…" at bounding box center [359, 144] width 317 height 51
drag, startPoint x: 365, startPoint y: 126, endPoint x: 248, endPoint y: 146, distance: 119.1
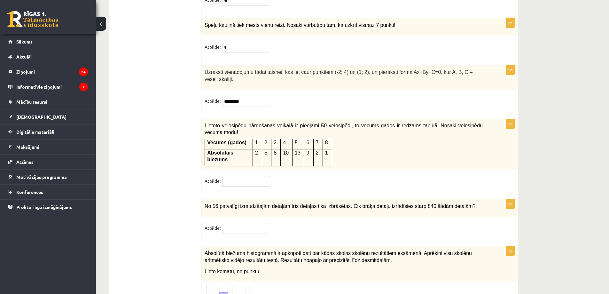
click at [248, 176] on input "text" at bounding box center [246, 181] width 48 height 11
type input "*"
click at [403, 137] on div "1p Lietoto velosipēdu pārdošanas veikalā ir pieejami 50 velosipēdi, to vecums g…" at bounding box center [359, 156] width 317 height 74
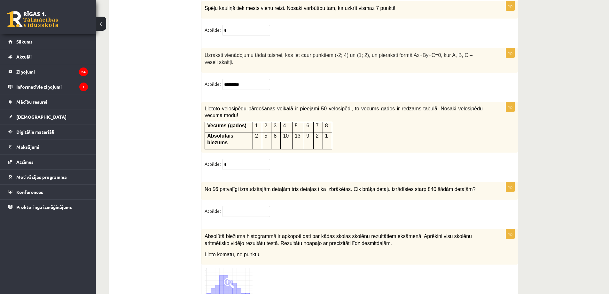
scroll to position [3150, 0]
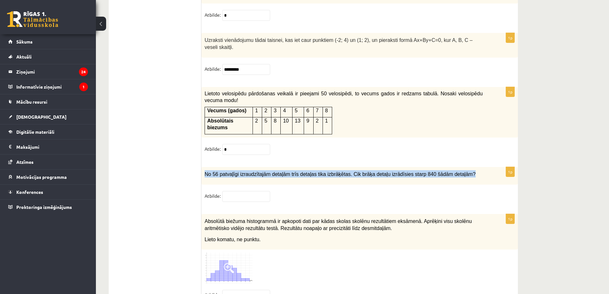
drag, startPoint x: 457, startPoint y: 140, endPoint x: 206, endPoint y: 140, distance: 251.3
click at [206, 170] on p "No 56 patvaļīgi izraudzītajām detaļām trīs detaļas tika izbrāķētas. Cik brāķa d…" at bounding box center [344, 173] width 278 height 7
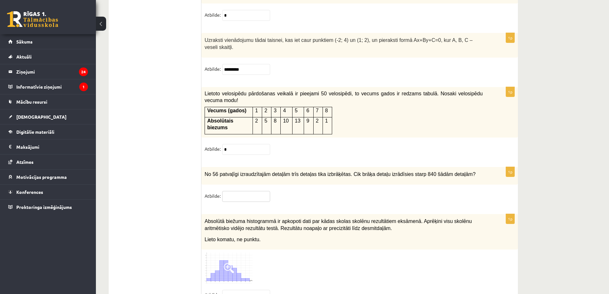
click at [254, 191] on input "text" at bounding box center [246, 196] width 48 height 11
type input "**"
click at [228, 263] on span at bounding box center [229, 268] width 10 height 10
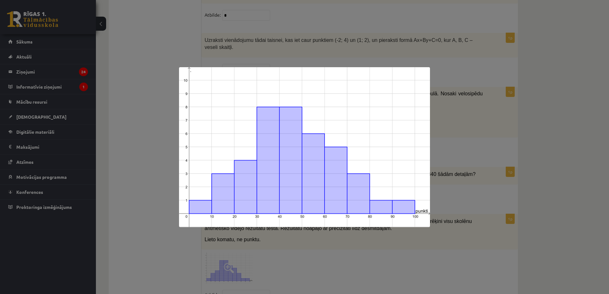
click at [162, 195] on div at bounding box center [304, 147] width 609 height 294
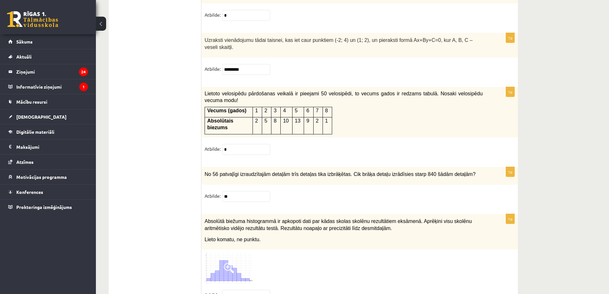
click at [239, 253] on img at bounding box center [229, 268] width 48 height 31
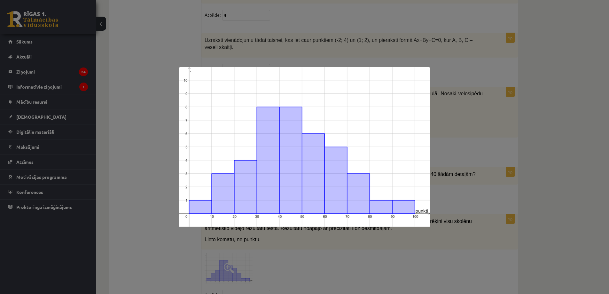
click at [167, 183] on div at bounding box center [304, 147] width 609 height 294
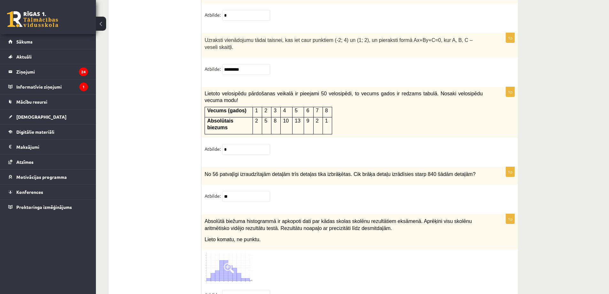
click at [250, 253] on img at bounding box center [229, 268] width 48 height 31
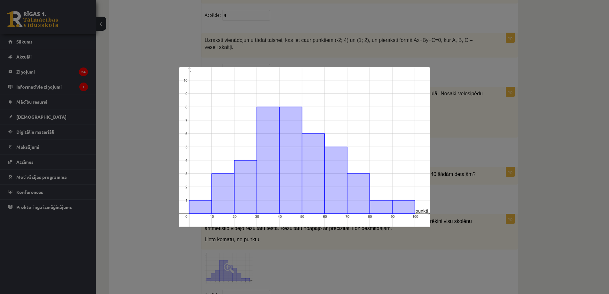
click at [555, 160] on div at bounding box center [304, 147] width 609 height 294
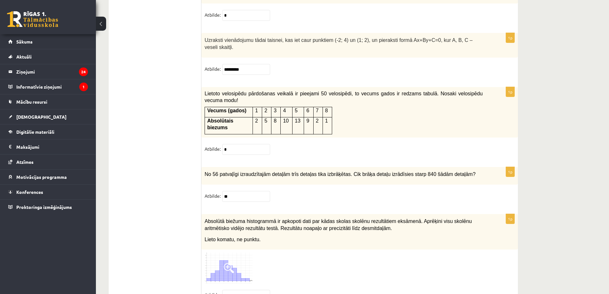
click at [236, 253] on img at bounding box center [229, 268] width 48 height 31
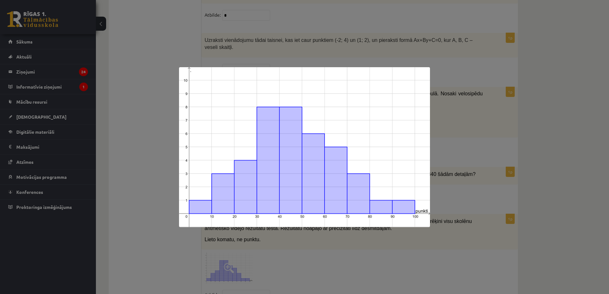
click at [567, 150] on div at bounding box center [304, 147] width 609 height 294
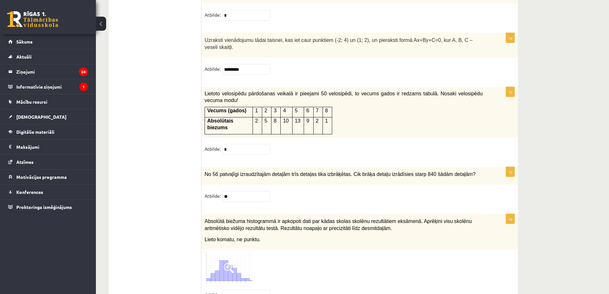
click at [222, 253] on img at bounding box center [229, 268] width 48 height 31
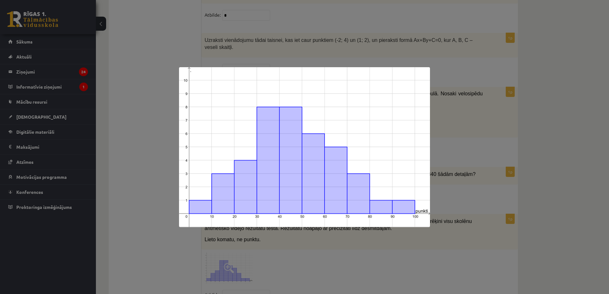
click at [177, 112] on div at bounding box center [304, 147] width 609 height 294
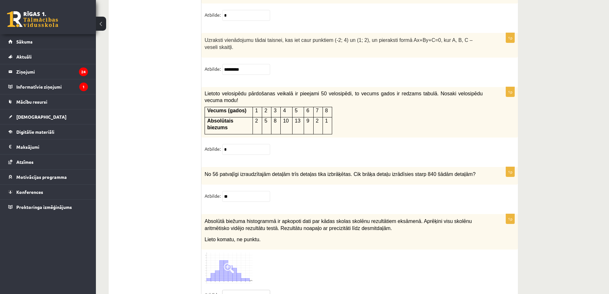
click at [241, 290] on input "text" at bounding box center [246, 295] width 48 height 11
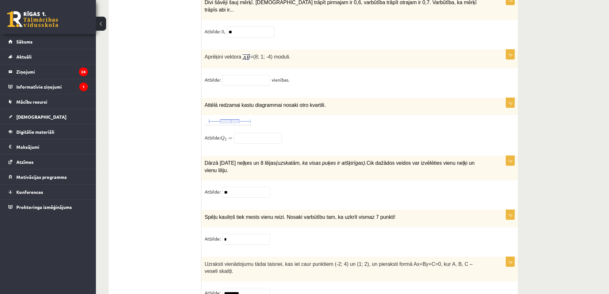
scroll to position [2894, 0]
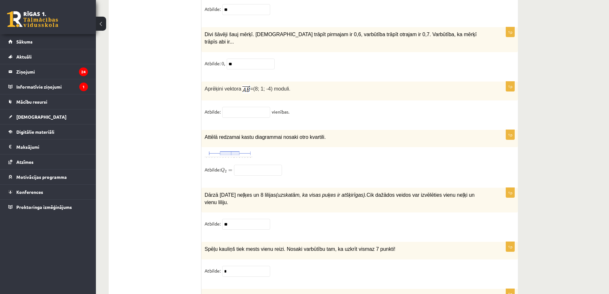
type input "****"
drag, startPoint x: 205, startPoint y: 128, endPoint x: 333, endPoint y: 127, distance: 128.5
click at [333, 133] on p "Attēlā redzamai kastu diagrammai nosaki otro kvartili." at bounding box center [344, 136] width 278 height 7
click at [239, 150] on img at bounding box center [229, 154] width 48 height 8
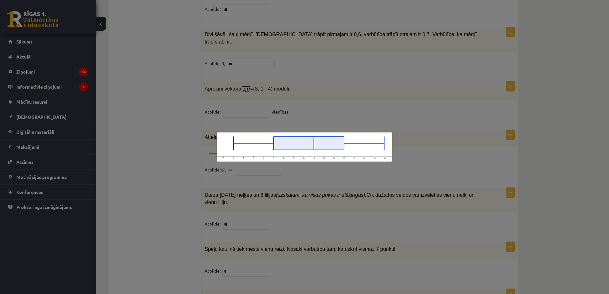
click at [177, 138] on div at bounding box center [304, 147] width 609 height 294
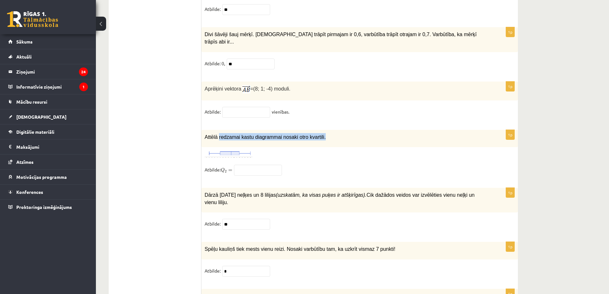
drag, startPoint x: 322, startPoint y: 129, endPoint x: 218, endPoint y: 123, distance: 104.4
click at [218, 130] on div "Attēlā redzamai kastu diagrammai nosaki otro kvartili." at bounding box center [359, 139] width 317 height 18
click at [234, 150] on img at bounding box center [229, 154] width 48 height 8
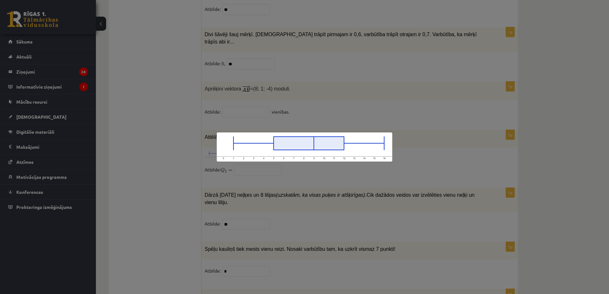
click at [213, 164] on div at bounding box center [304, 147] width 609 height 294
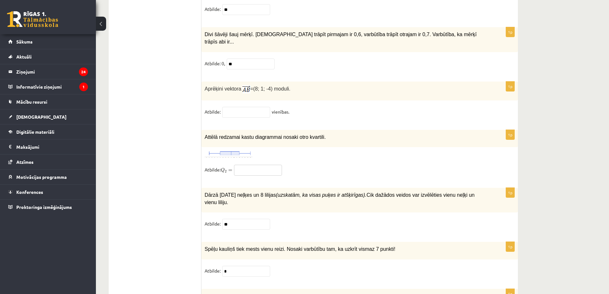
click at [256, 165] on input "text" at bounding box center [258, 170] width 48 height 11
click at [247, 150] on img at bounding box center [229, 154] width 48 height 8
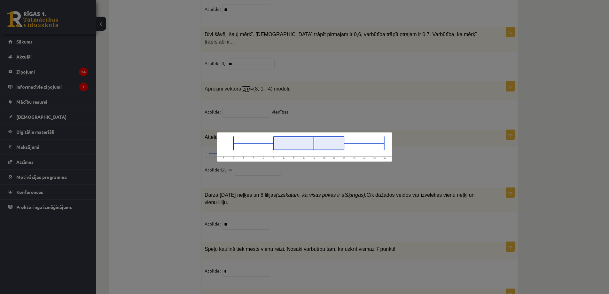
click at [190, 64] on div at bounding box center [304, 147] width 609 height 294
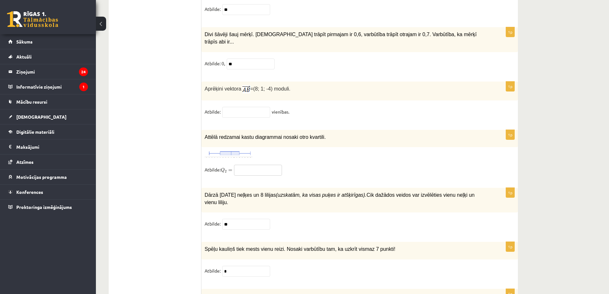
click at [264, 165] on input "text" at bounding box center [258, 170] width 48 height 11
type input "***"
click at [237, 150] on img at bounding box center [229, 154] width 48 height 8
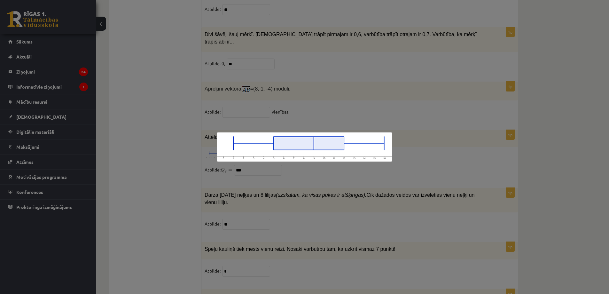
click at [536, 122] on div at bounding box center [304, 147] width 609 height 294
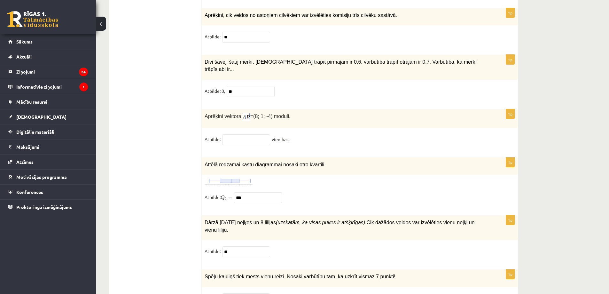
scroll to position [2830, 0]
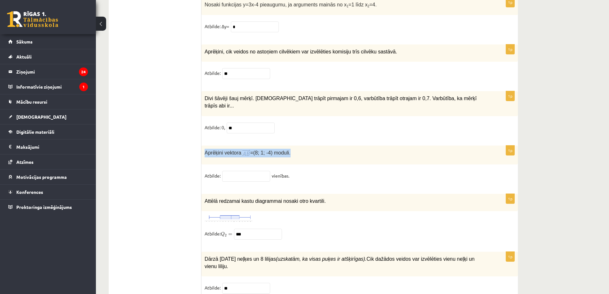
drag, startPoint x: 295, startPoint y: 142, endPoint x: 203, endPoint y: 139, distance: 92.8
click at [203, 145] on div "Aprēķini vektora =(8; 1; -4) moduli." at bounding box center [359, 154] width 317 height 19
click at [260, 171] on input "text" at bounding box center [246, 176] width 48 height 11
type input "*"
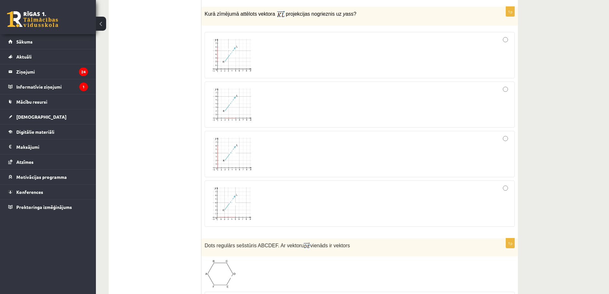
scroll to position [2319, 0]
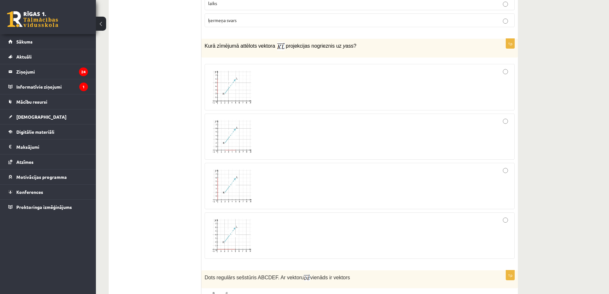
click at [231, 82] on span at bounding box center [232, 84] width 10 height 10
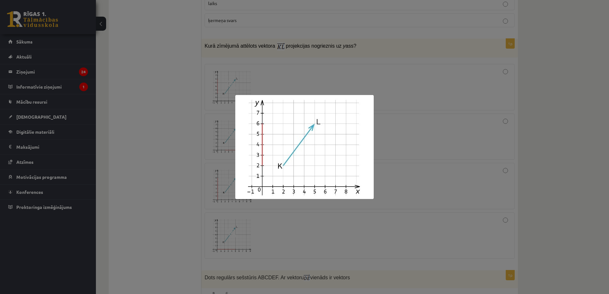
click at [174, 141] on div at bounding box center [304, 147] width 609 height 294
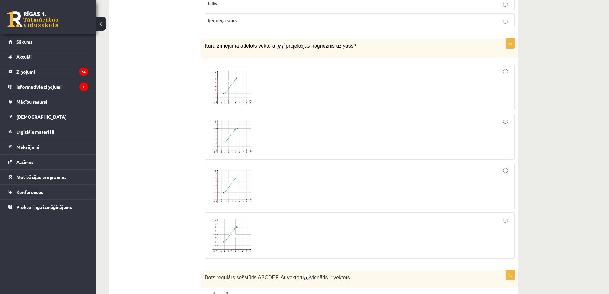
click at [222, 125] on img at bounding box center [232, 137] width 48 height 36
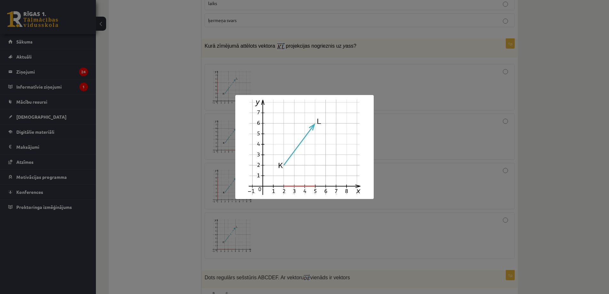
click at [188, 150] on div at bounding box center [304, 147] width 609 height 294
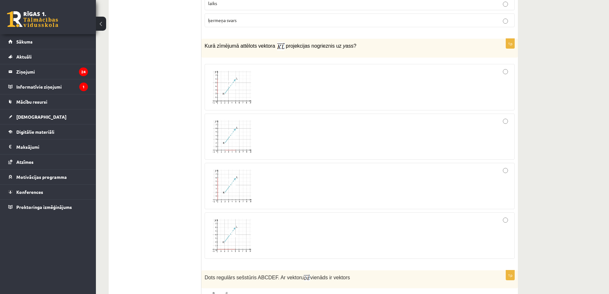
click at [240, 176] on img at bounding box center [232, 186] width 48 height 36
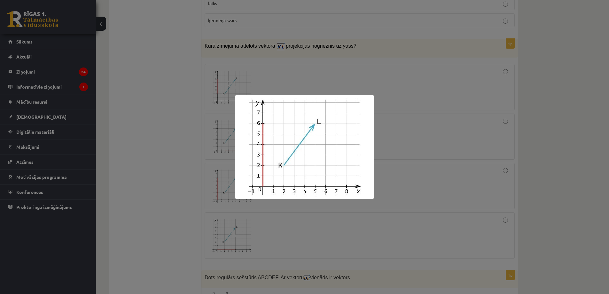
click at [166, 168] on div at bounding box center [304, 147] width 609 height 294
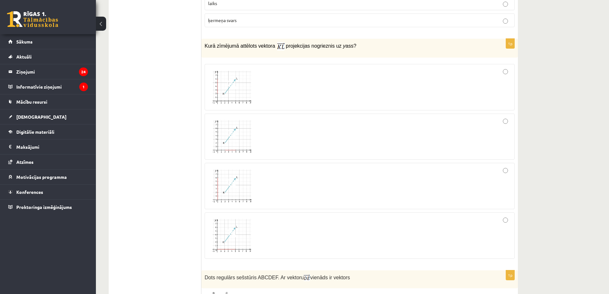
click at [230, 237] on img at bounding box center [232, 235] width 48 height 36
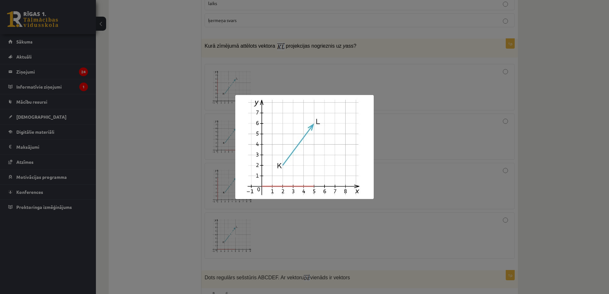
click at [176, 201] on div at bounding box center [304, 147] width 609 height 294
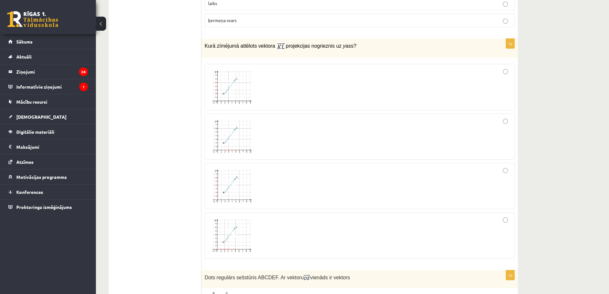
click at [230, 87] on img at bounding box center [232, 87] width 48 height 36
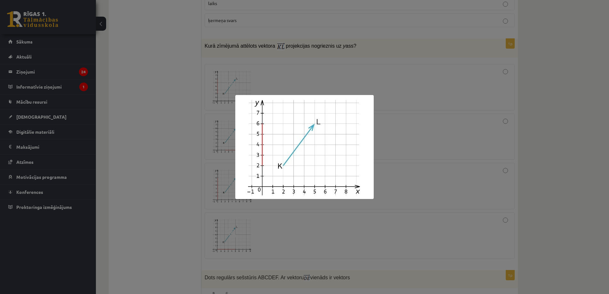
click at [180, 100] on div at bounding box center [304, 147] width 609 height 294
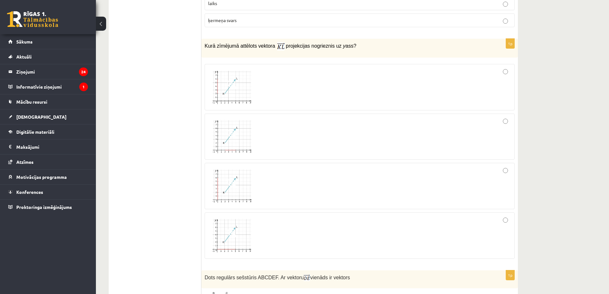
click at [243, 175] on img at bounding box center [232, 186] width 48 height 36
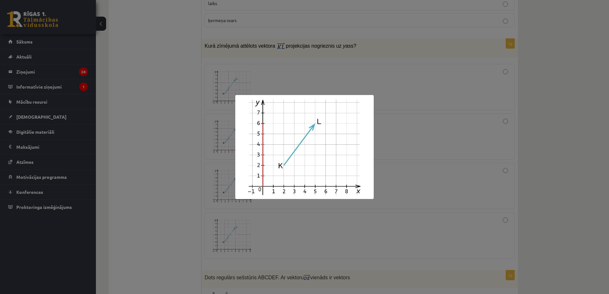
click at [175, 165] on div at bounding box center [304, 147] width 609 height 294
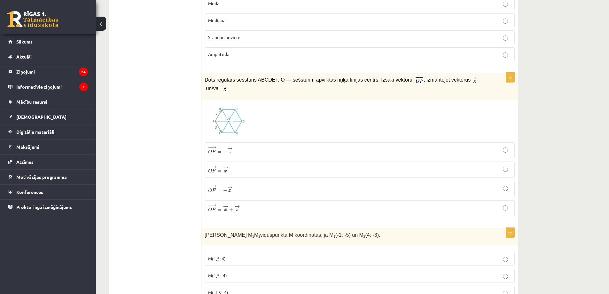
scroll to position [1503, 0]
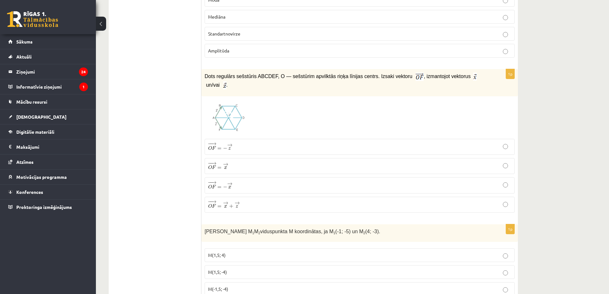
click at [231, 110] on span at bounding box center [229, 115] width 10 height 10
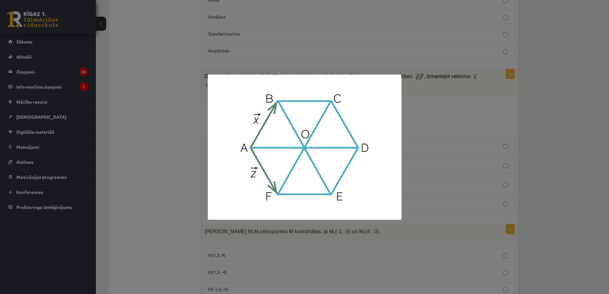
click at [183, 130] on div at bounding box center [304, 147] width 609 height 294
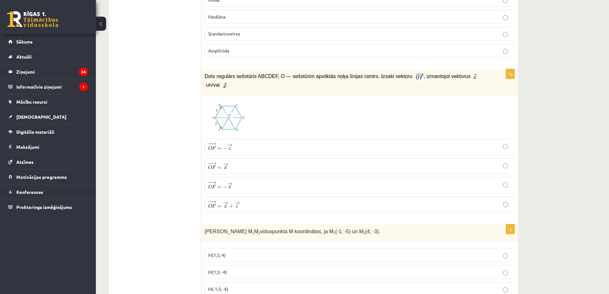
click at [220, 102] on img at bounding box center [229, 117] width 48 height 36
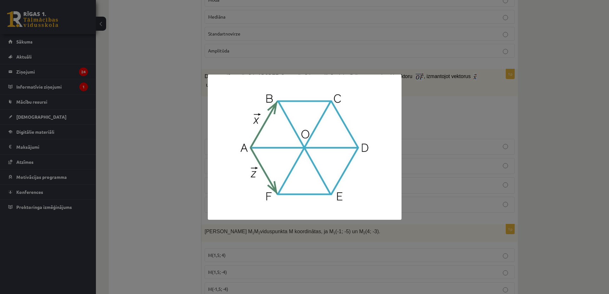
click at [125, 177] on div at bounding box center [304, 147] width 609 height 294
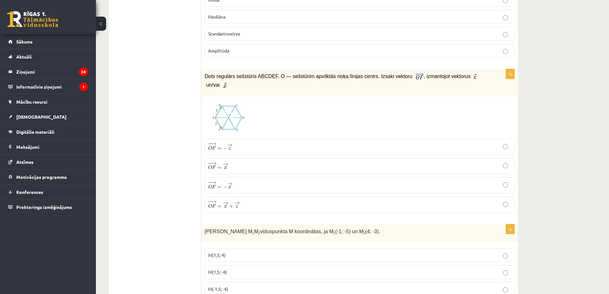
click at [224, 120] on img at bounding box center [229, 117] width 48 height 36
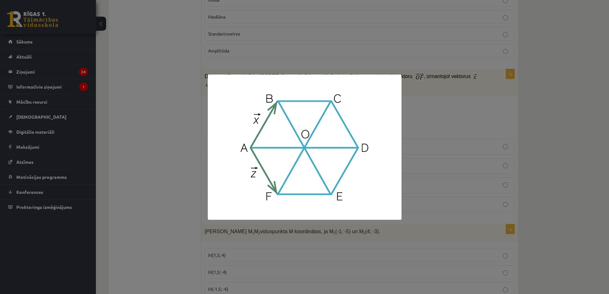
click at [202, 143] on div at bounding box center [304, 147] width 609 height 294
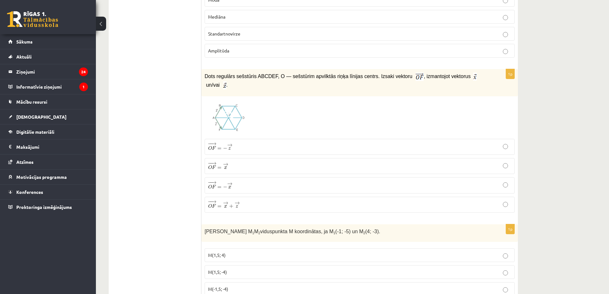
click at [221, 119] on img at bounding box center [229, 117] width 48 height 36
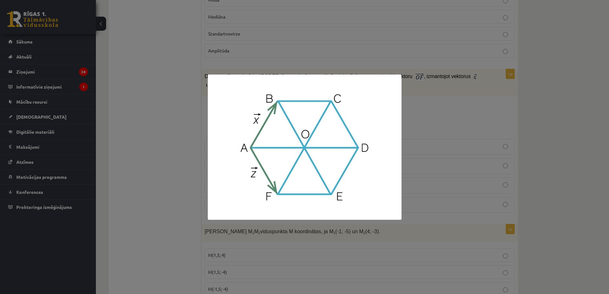
click at [193, 171] on div at bounding box center [304, 147] width 609 height 294
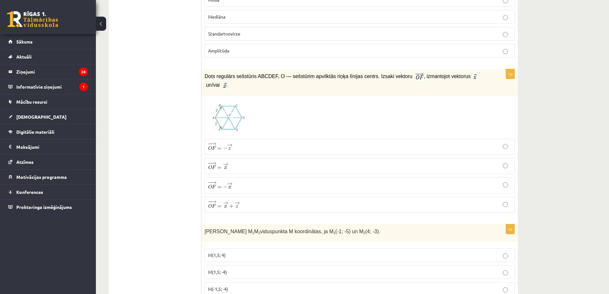
click at [208, 181] on span "−" at bounding box center [210, 182] width 4 height 3
click at [243, 103] on img at bounding box center [229, 117] width 48 height 36
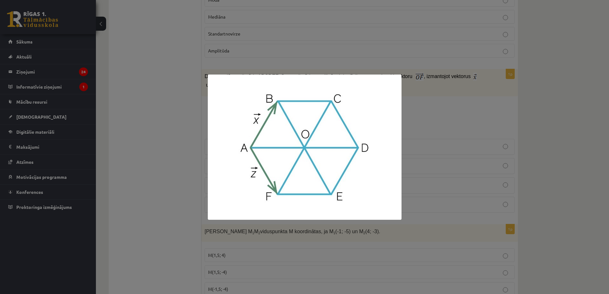
click at [410, 133] on div at bounding box center [304, 147] width 609 height 294
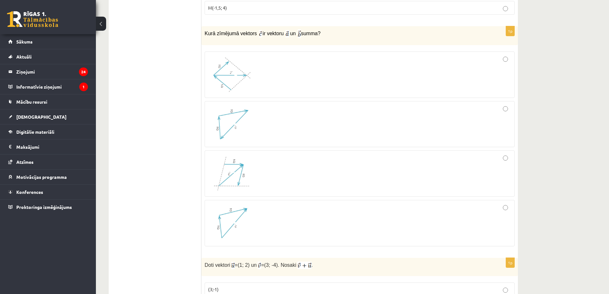
scroll to position [1790, 0]
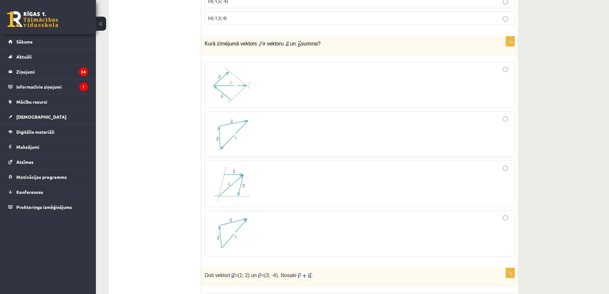
click at [224, 80] on img at bounding box center [232, 85] width 48 height 36
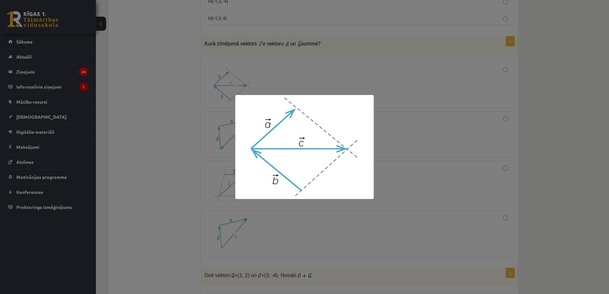
click at [185, 90] on div at bounding box center [304, 147] width 609 height 294
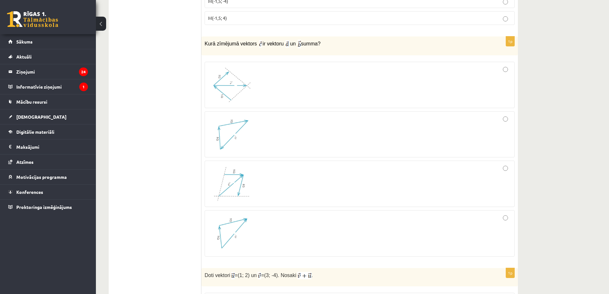
click at [509, 116] on div at bounding box center [359, 134] width 303 height 39
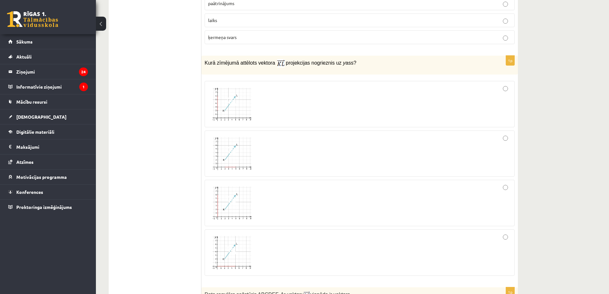
scroll to position [2334, 0]
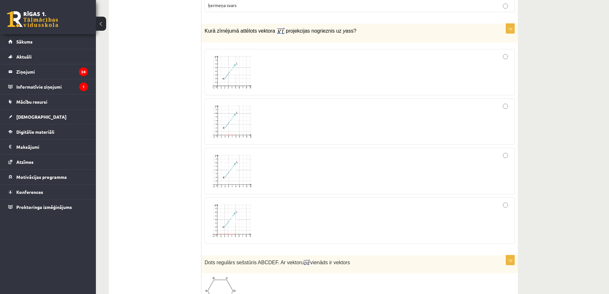
click at [382, 170] on div at bounding box center [359, 170] width 303 height 39
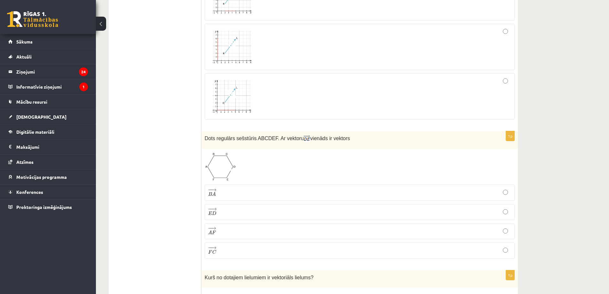
scroll to position [2494, 0]
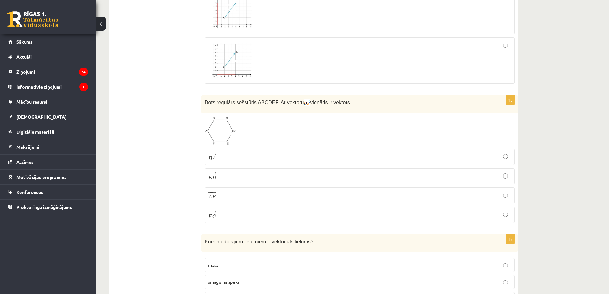
click at [241, 153] on p "− − → B A B A →" at bounding box center [359, 156] width 303 height 9
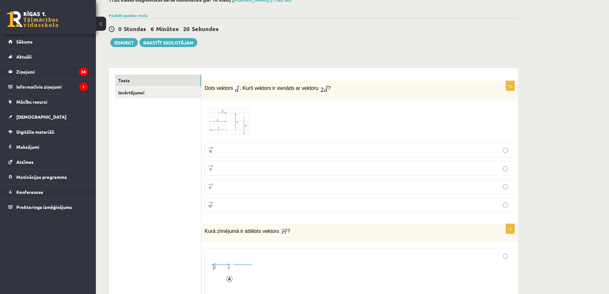
scroll to position [0, 0]
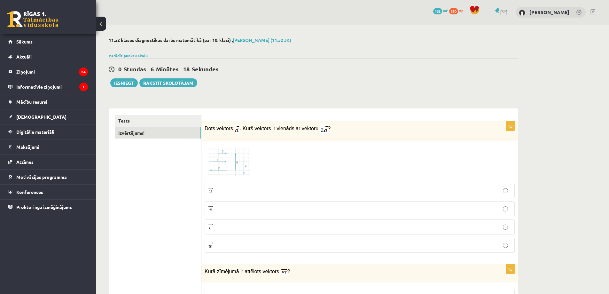
click at [137, 128] on link "Izvērtējums!" at bounding box center [158, 133] width 86 height 12
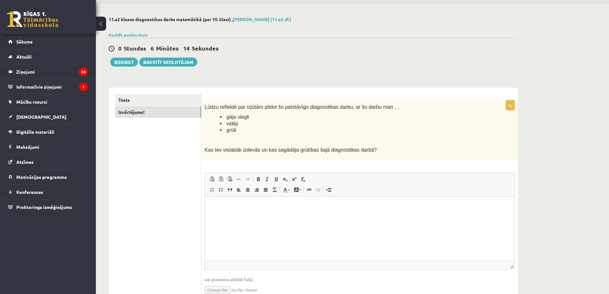
scroll to position [32, 0]
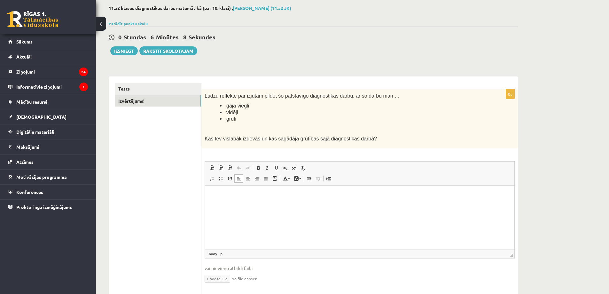
click at [239, 203] on html at bounding box center [359, 195] width 309 height 20
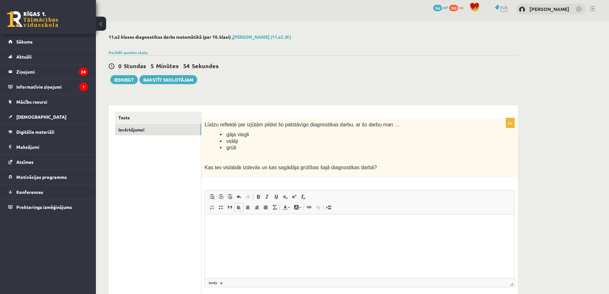
scroll to position [0, 0]
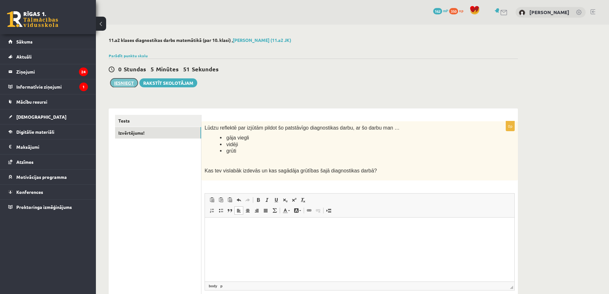
click at [129, 82] on button "Iesniegt" at bounding box center [123, 82] width 27 height 9
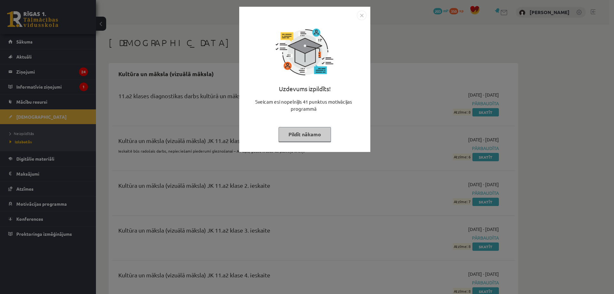
click at [310, 129] on button "Pildīt nākamo" at bounding box center [304, 134] width 52 height 15
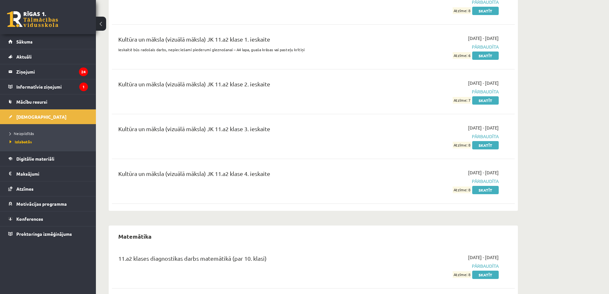
scroll to position [116, 0]
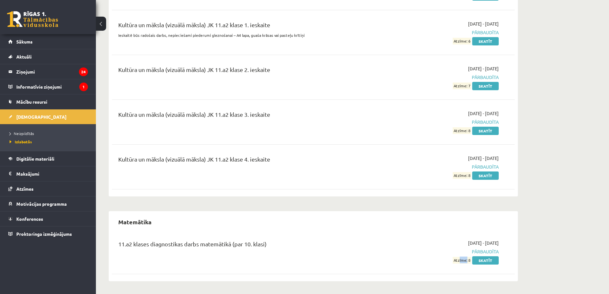
drag, startPoint x: 467, startPoint y: 261, endPoint x: 459, endPoint y: 259, distance: 8.5
click at [459, 259] on span "Atzīme: 8" at bounding box center [462, 260] width 19 height 7
click at [432, 256] on div "2025-10-01 - 2025-10-30 Pārbaudīta Atzīme: 8 Skatīt" at bounding box center [438, 251] width 130 height 24
click at [488, 260] on link "Skatīt" at bounding box center [485, 260] width 27 height 8
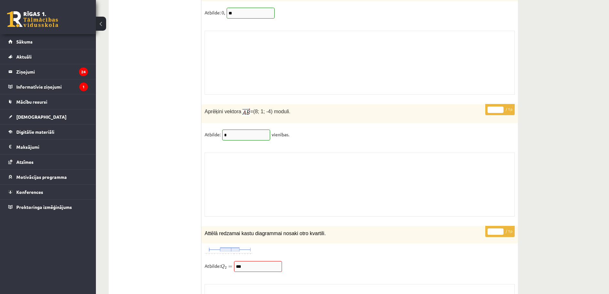
scroll to position [4604, 0]
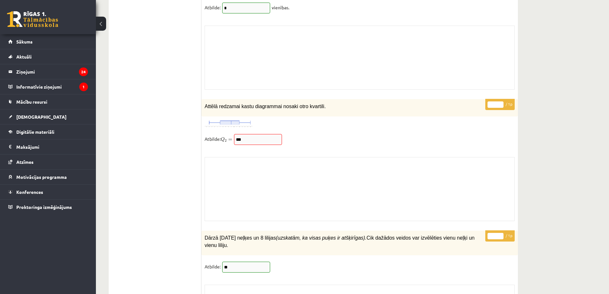
click at [235, 136] on span "***" at bounding box center [257, 139] width 51 height 6
click at [226, 139] on span "2" at bounding box center [226, 140] width 2 height 3
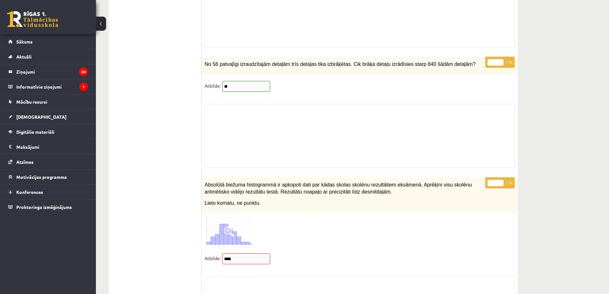
scroll to position [5307, 0]
click at [219, 253] on fieldset "Atbilde: ****" at bounding box center [360, 259] width 310 height 13
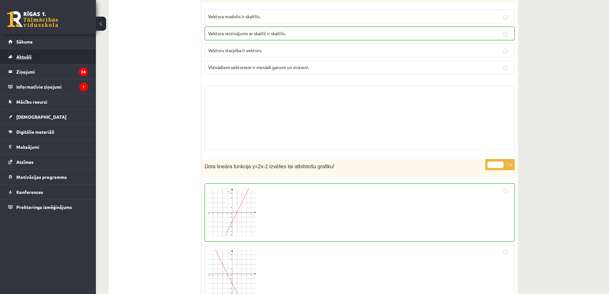
scroll to position [1570, 0]
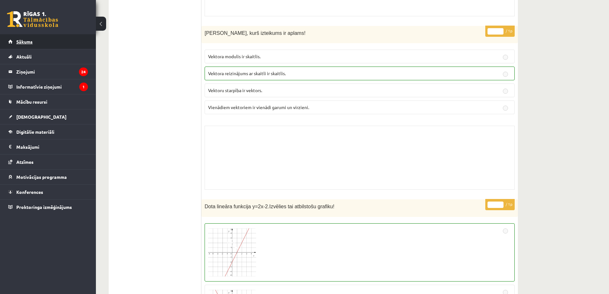
click at [32, 40] on span "Sākums" at bounding box center [24, 42] width 16 height 6
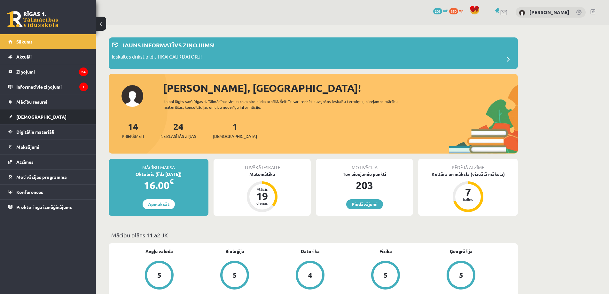
click at [32, 117] on span "[DEMOGRAPHIC_DATA]" at bounding box center [41, 117] width 50 height 6
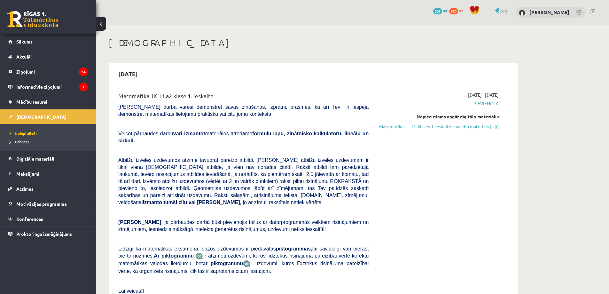
click at [23, 142] on span "Izlabotās" at bounding box center [19, 141] width 19 height 5
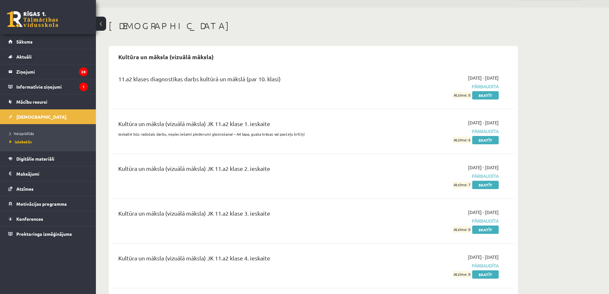
scroll to position [64, 0]
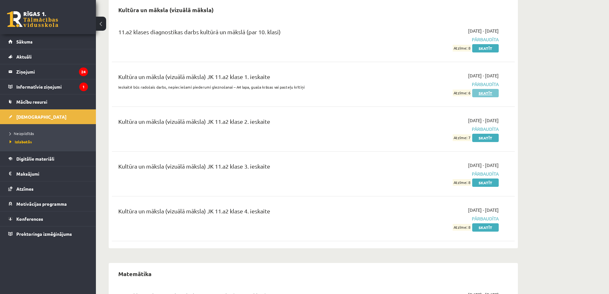
click at [488, 93] on link "Skatīt" at bounding box center [485, 93] width 27 height 8
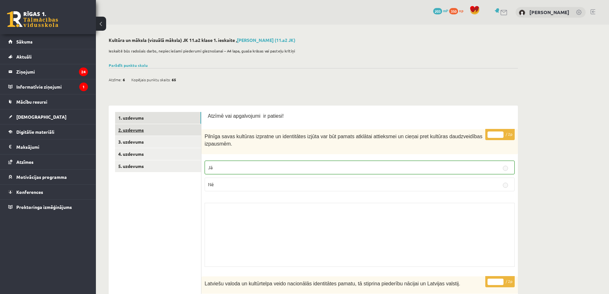
click at [142, 128] on link "2. uzdevums" at bounding box center [158, 130] width 86 height 12
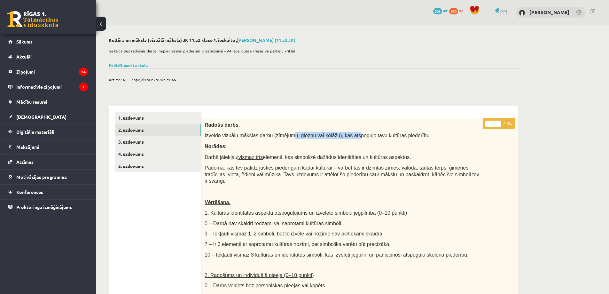
drag, startPoint x: 345, startPoint y: 134, endPoint x: 285, endPoint y: 132, distance: 60.1
click at [285, 132] on div "Radošs darbs. Izveido vizuālu mākslas darbu (zīmējumu, gleznu vai kolāžu), kas …" at bounding box center [359, 269] width 317 height 302
click at [152, 142] on link "3. uzdevums" at bounding box center [158, 142] width 86 height 12
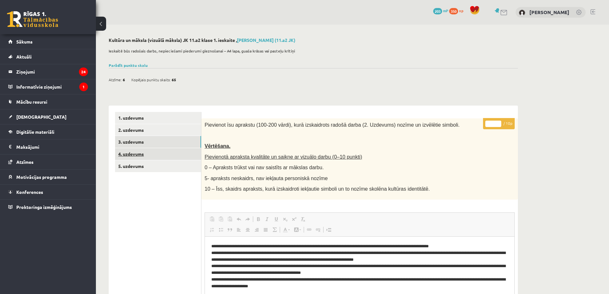
click at [129, 152] on link "4. uzdevums" at bounding box center [158, 154] width 86 height 12
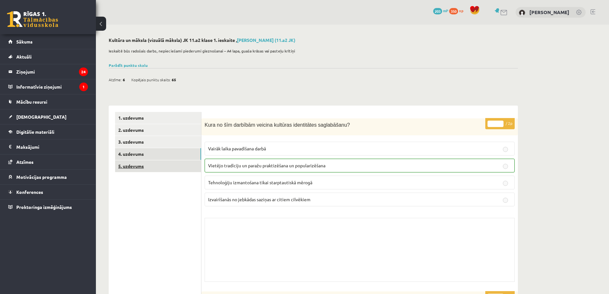
click at [123, 168] on link "5. uzdevums" at bounding box center [158, 166] width 86 height 12
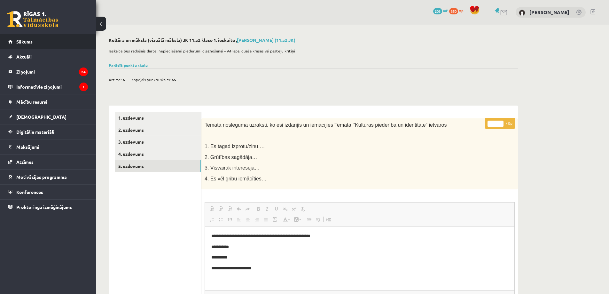
click at [27, 42] on span "Sākums" at bounding box center [24, 42] width 16 height 6
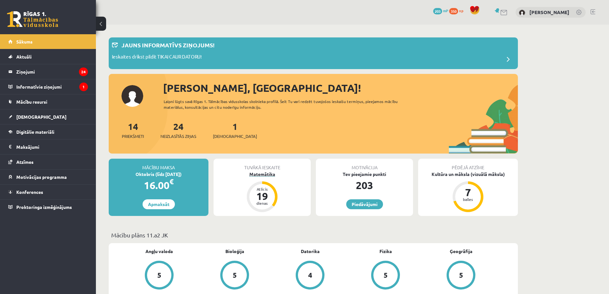
click at [261, 176] on div "Matemātika" at bounding box center [262, 174] width 97 height 7
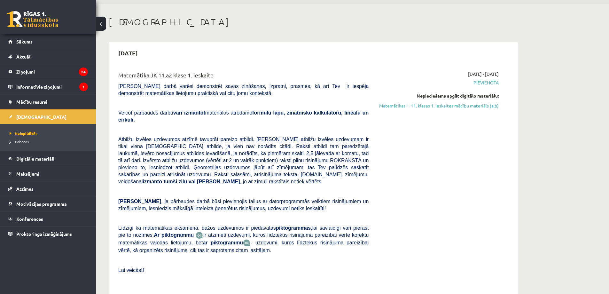
scroll to position [32, 0]
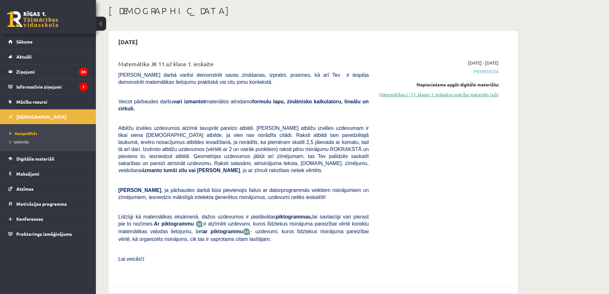
click at [434, 95] on link "Matemātikas I - 11. klases 1. ieskaites mācību materiāls (a,b)" at bounding box center [438, 94] width 121 height 7
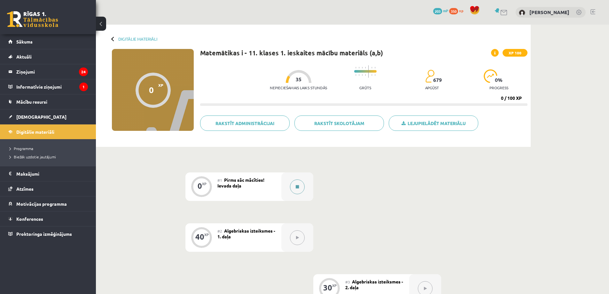
click at [295, 187] on button at bounding box center [297, 186] width 15 height 15
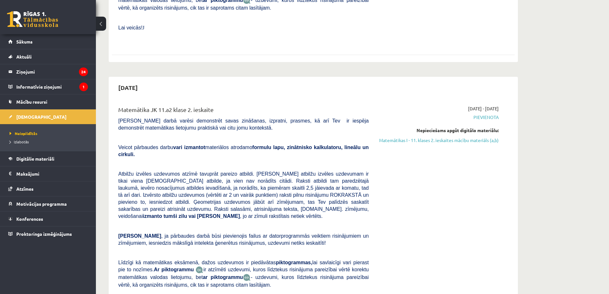
scroll to position [256, 0]
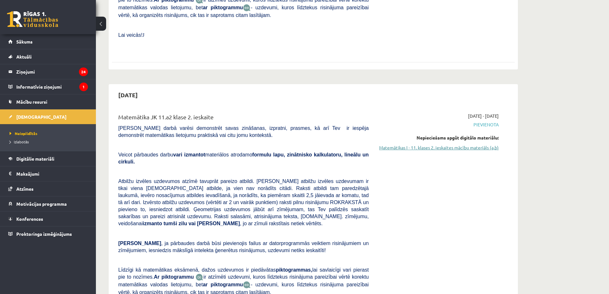
click at [443, 144] on link "Matemātikas I - 11. klases 2. ieskaites mācību materiāls (a,b)" at bounding box center [438, 147] width 121 height 7
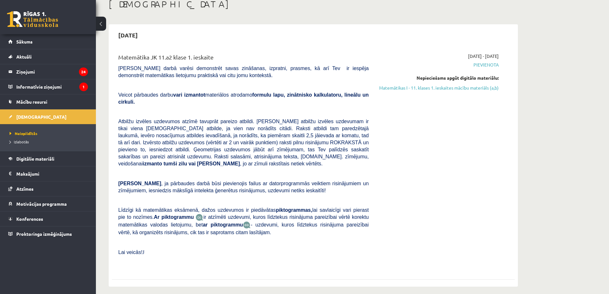
scroll to position [0, 0]
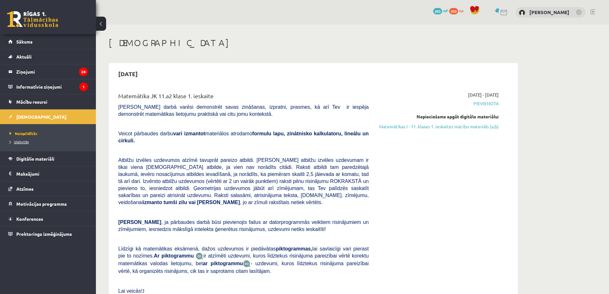
click at [23, 141] on span "Izlabotās" at bounding box center [19, 141] width 19 height 5
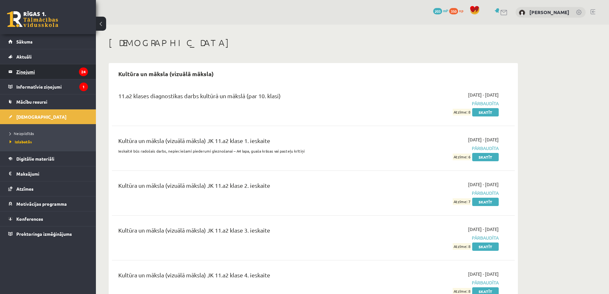
click at [25, 74] on legend "Ziņojumi 24" at bounding box center [52, 71] width 72 height 15
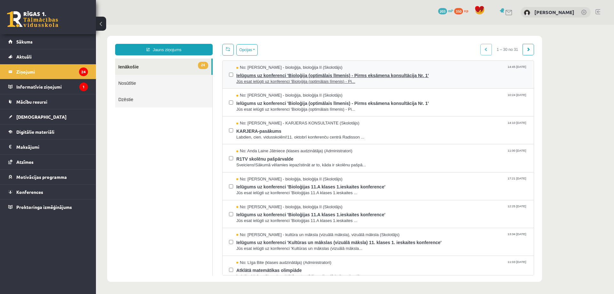
click at [466, 72] on span "Ielūgums uz konferenci 'Bioloģija (optimālais līmenis) - Pirms eksāmena konsult…" at bounding box center [381, 75] width 291 height 8
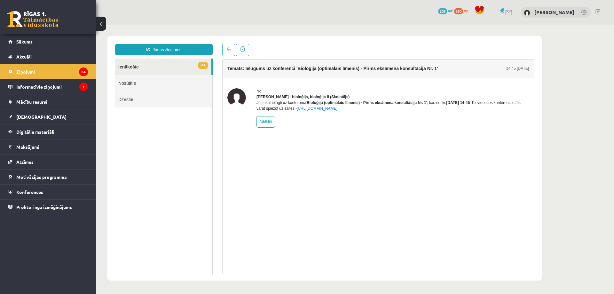
click at [158, 65] on link "23 Ienākošie" at bounding box center [163, 67] width 96 height 16
drag, startPoint x: 148, startPoint y: 66, endPoint x: 204, endPoint y: 47, distance: 58.9
click at [148, 66] on link "23 Ienākošie" at bounding box center [163, 67] width 96 height 16
click at [227, 45] on link at bounding box center [228, 50] width 13 height 12
click at [129, 83] on link "Nosūtītie" at bounding box center [163, 83] width 97 height 16
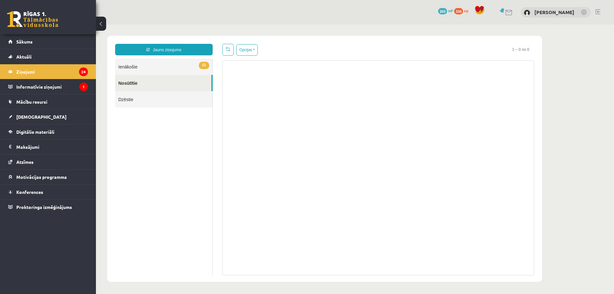
click at [135, 75] on link "Nosūtītie" at bounding box center [163, 83] width 96 height 16
click at [138, 68] on link "23 Ienākošie" at bounding box center [163, 67] width 97 height 16
click at [149, 56] on div "Jauns ziņojums 23 Ienākošie Nosūtītie Dzēstie ** ********* ********* *******" at bounding box center [163, 159] width 107 height 231
click at [152, 69] on link "23 Ienākošie" at bounding box center [163, 67] width 97 height 16
click at [35, 86] on legend "Informatīvie ziņojumi 1" at bounding box center [52, 86] width 72 height 15
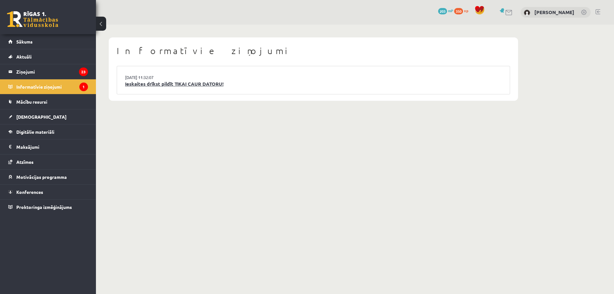
click at [174, 84] on link "Ieskaites drīkst pildīt TIKAI CAUR DATORU!" at bounding box center [313, 83] width 377 height 7
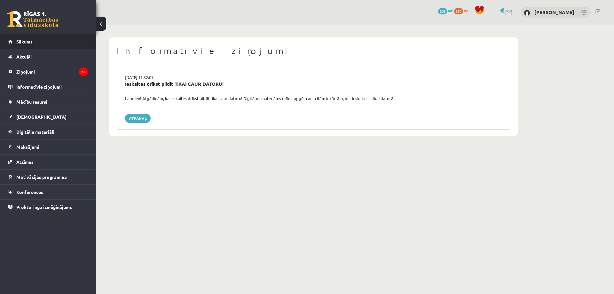
click at [20, 42] on span "Sākums" at bounding box center [24, 42] width 16 height 6
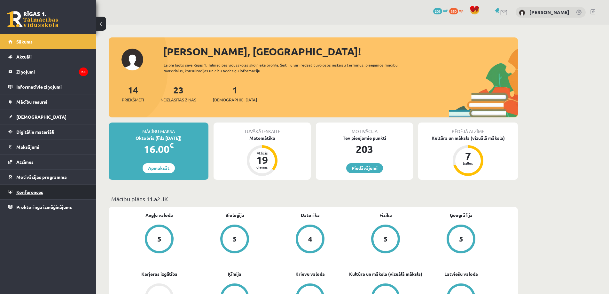
click at [19, 195] on link "Konferences" at bounding box center [48, 191] width 80 height 15
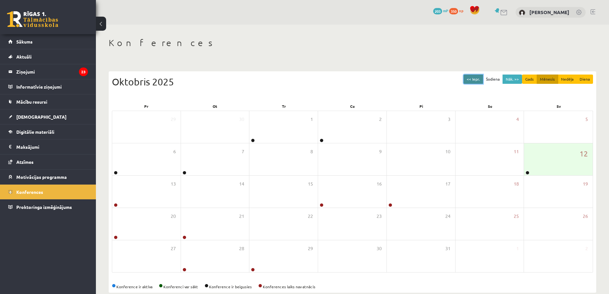
click at [467, 79] on button "<< Iepr." at bounding box center [474, 78] width 20 height 9
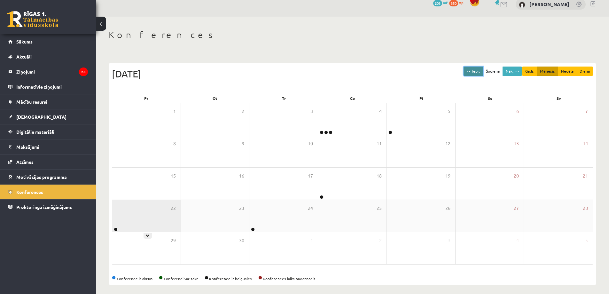
scroll to position [12, 0]
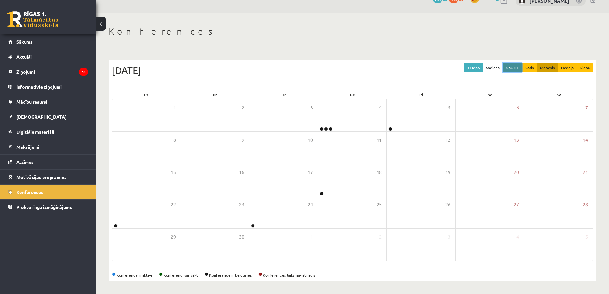
click at [510, 68] on button "Nāk. >>" at bounding box center [513, 67] width 20 height 9
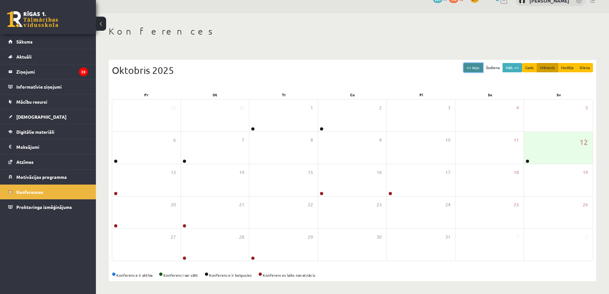
click at [472, 65] on button "<< Iepr." at bounding box center [474, 67] width 20 height 9
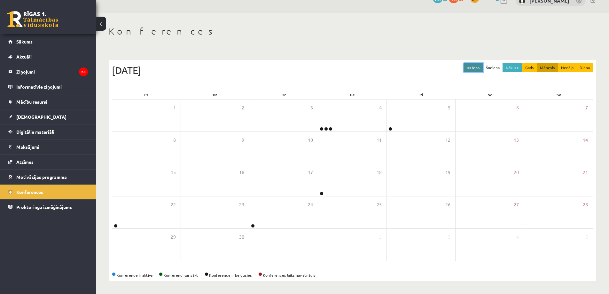
click at [477, 66] on button "<< Iepr." at bounding box center [474, 67] width 20 height 9
click at [506, 68] on button "Nāk. >>" at bounding box center [513, 67] width 20 height 9
click at [40, 45] on link "Sākums" at bounding box center [48, 41] width 80 height 15
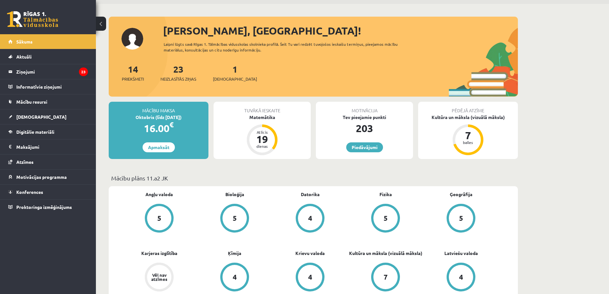
scroll to position [32, 0]
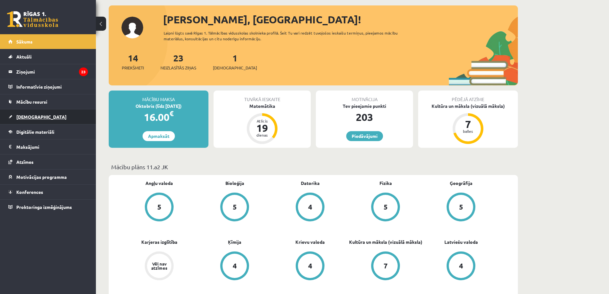
click at [34, 117] on span "[DEMOGRAPHIC_DATA]" at bounding box center [41, 117] width 50 height 6
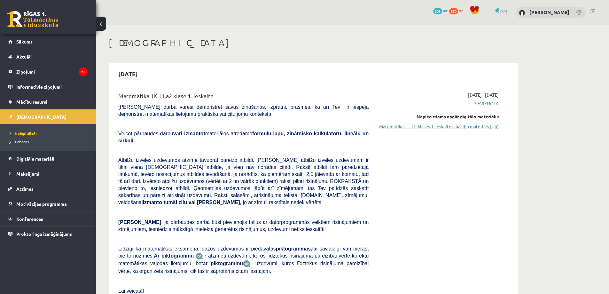
click at [429, 129] on link "Matemātikas I - 11. klases 1. ieskaites mācību materiāls (a,b)" at bounding box center [438, 126] width 121 height 7
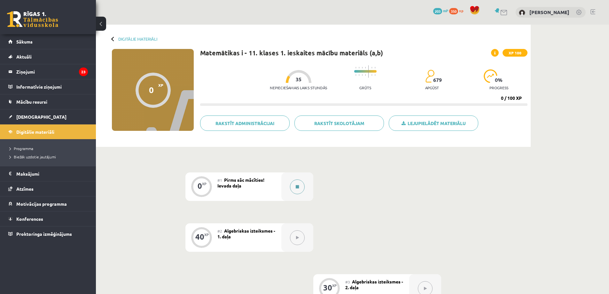
click at [294, 186] on button at bounding box center [297, 186] width 15 height 15
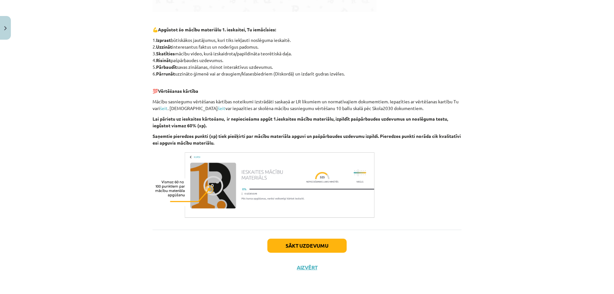
scroll to position [296, 0]
click at [329, 251] on button "Sākt uzdevumu" at bounding box center [306, 245] width 79 height 14
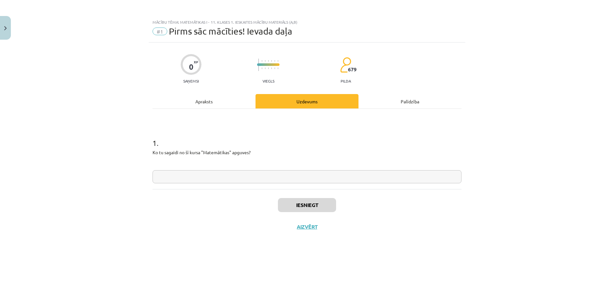
click at [212, 101] on div "Apraksts" at bounding box center [204, 101] width 103 height 14
